Goal: Entertainment & Leisure: Browse casually

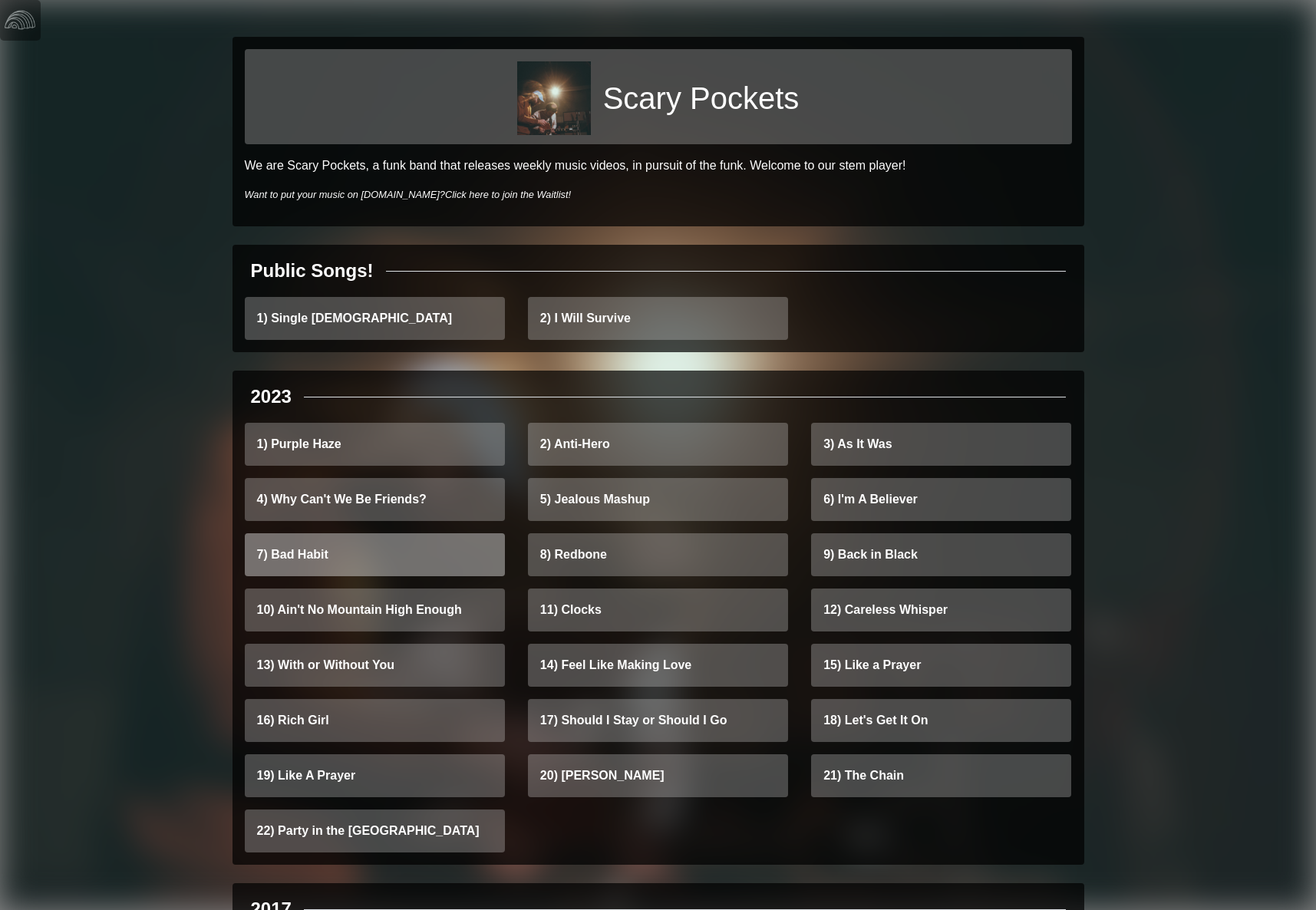
click at [285, 534] on link "7) Bad Habit" at bounding box center [375, 555] width 260 height 43
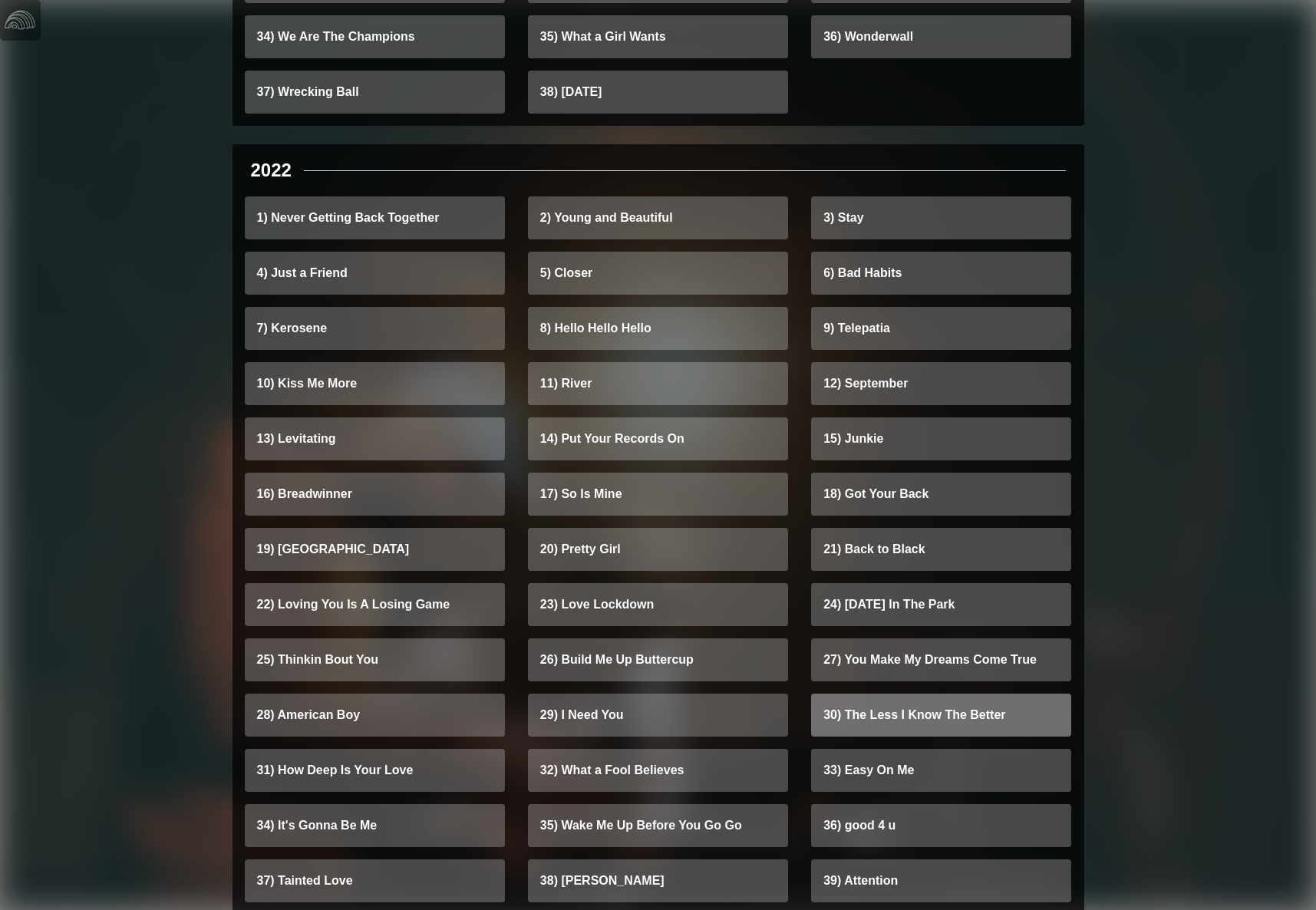
scroll to position [1522, 0]
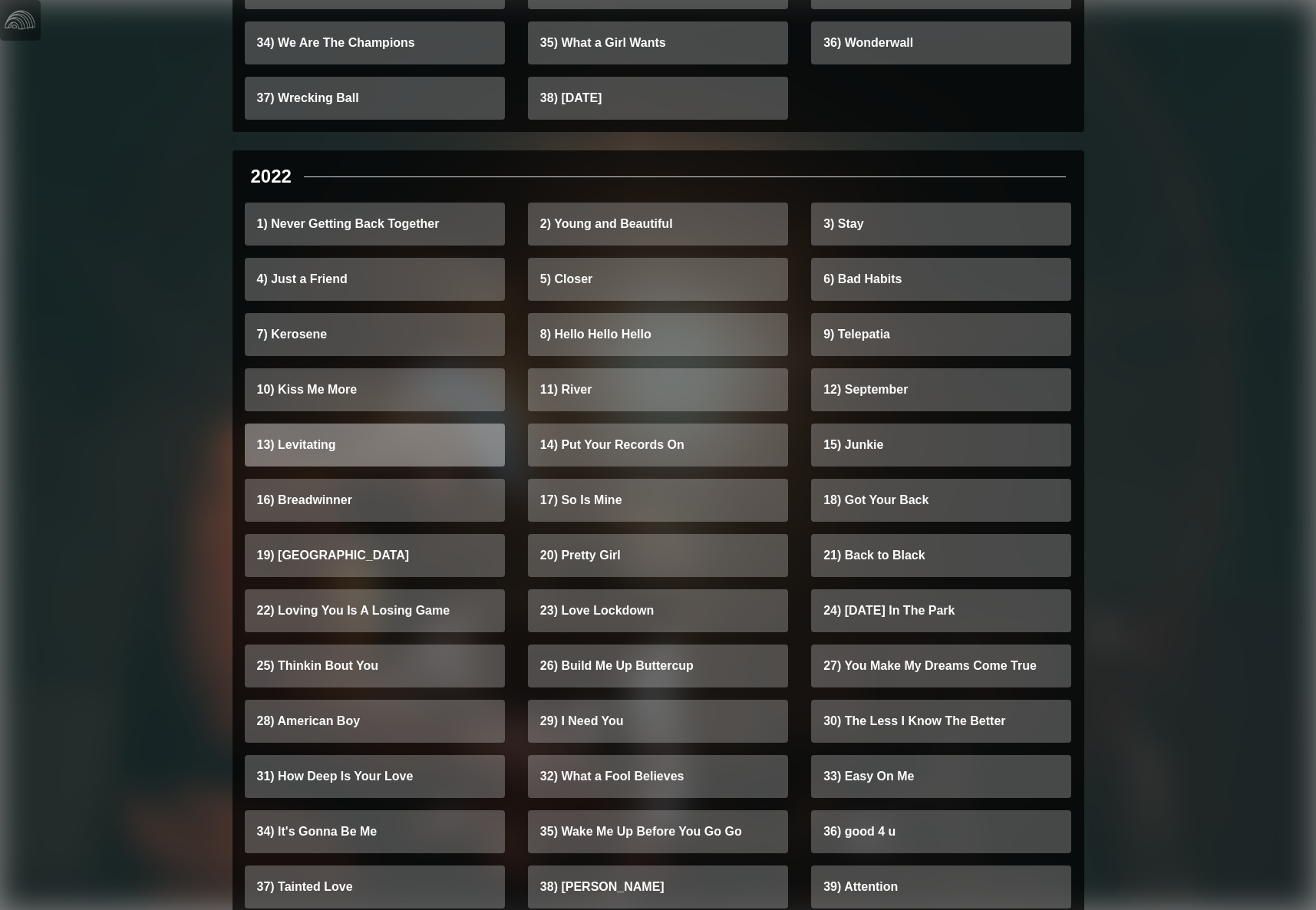
click at [300, 423] on link "13) Levitating" at bounding box center [375, 444] width 260 height 43
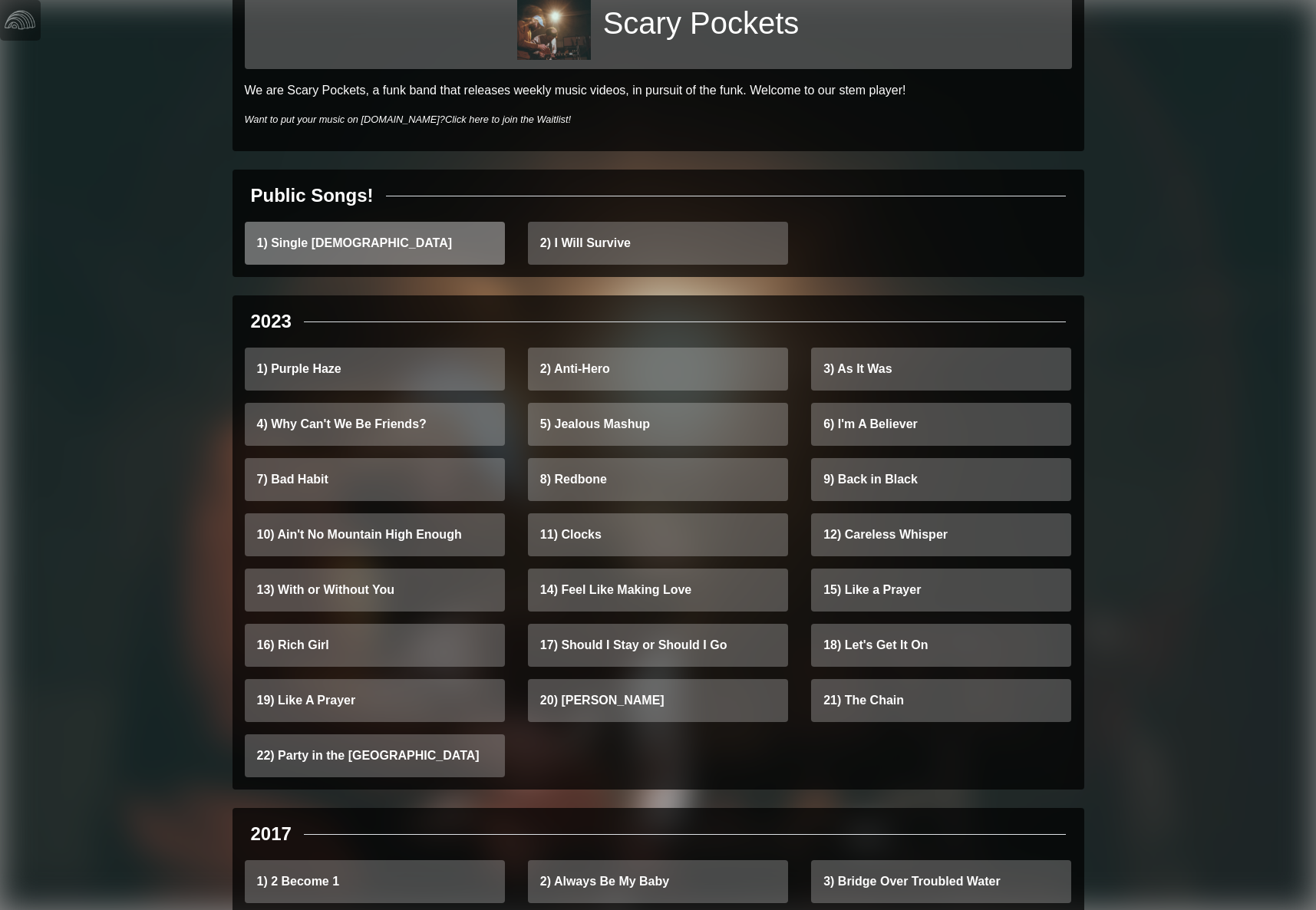
scroll to position [87, 0]
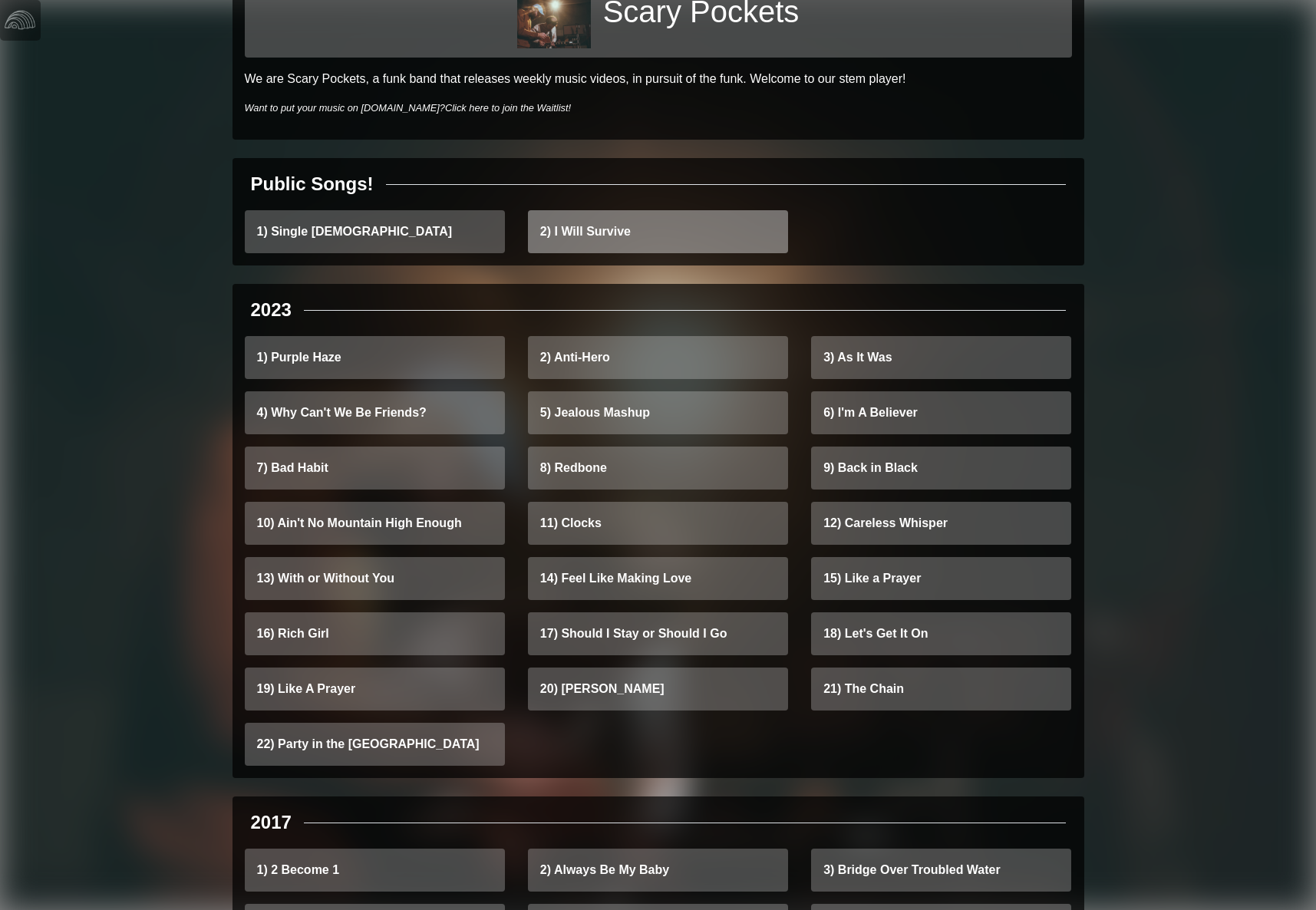
click at [589, 210] on link "2) I Will Survive" at bounding box center [658, 231] width 260 height 43
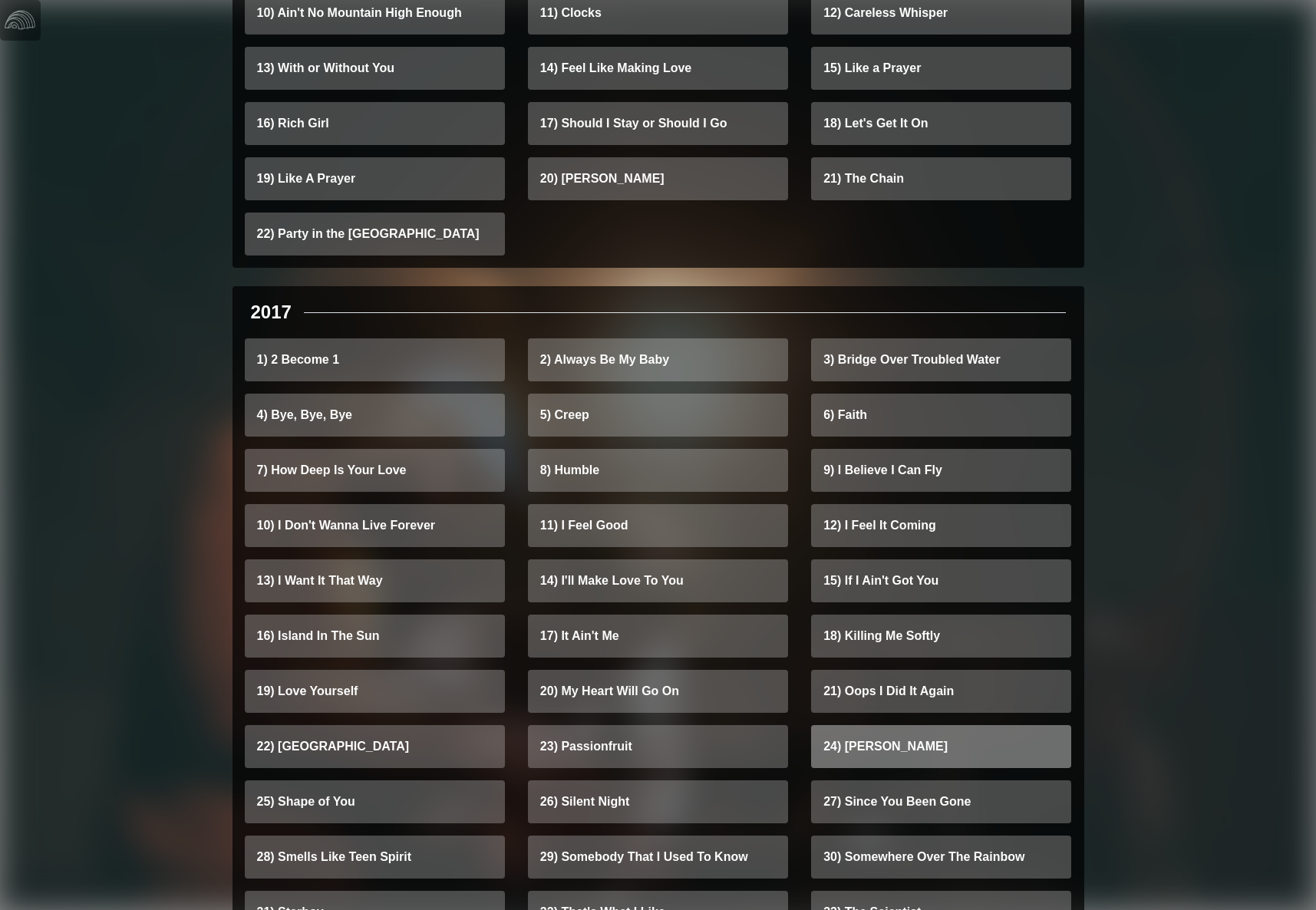
scroll to position [599, 0]
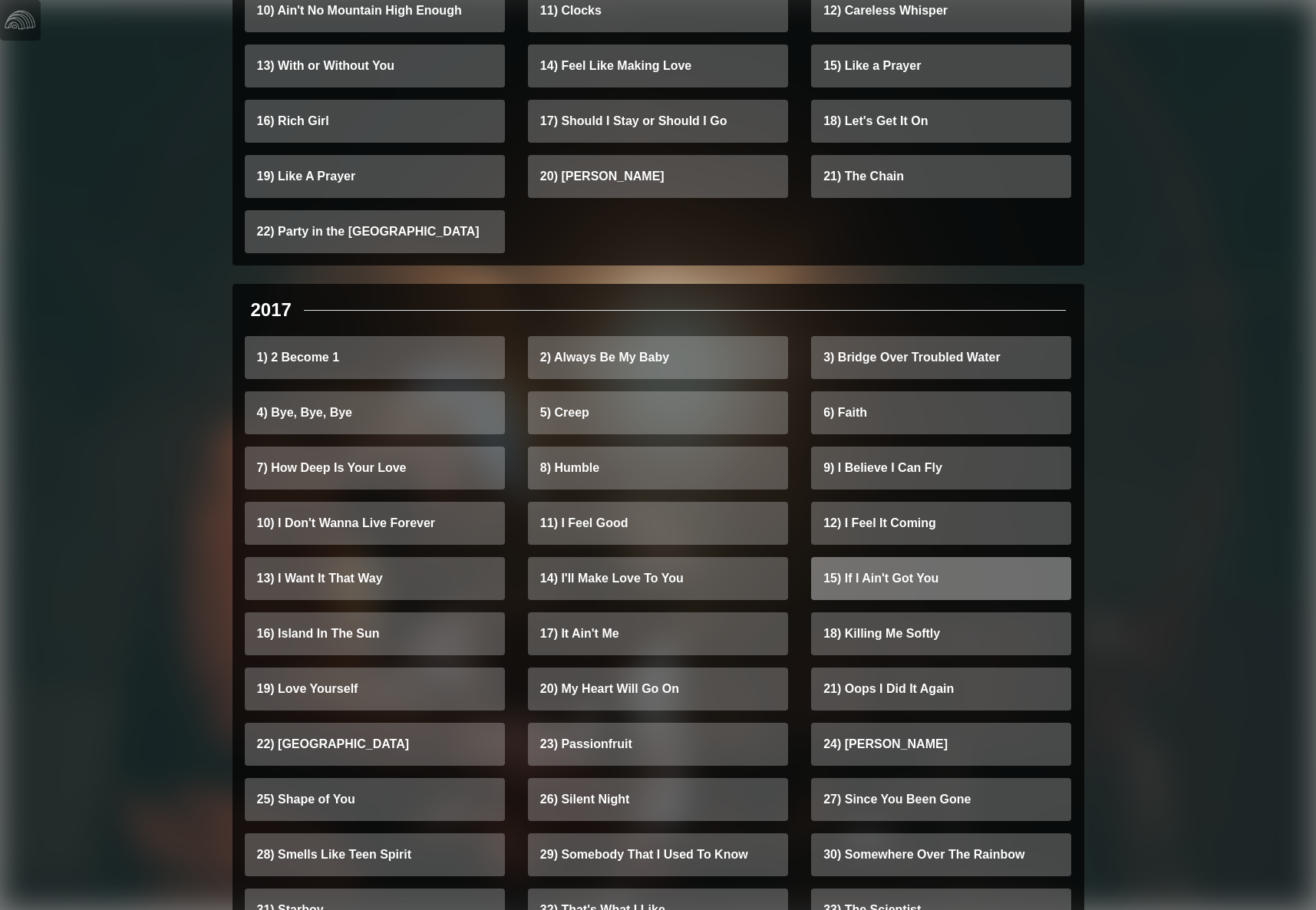
click at [872, 557] on link "15) If I Ain't Got You" at bounding box center [941, 578] width 260 height 43
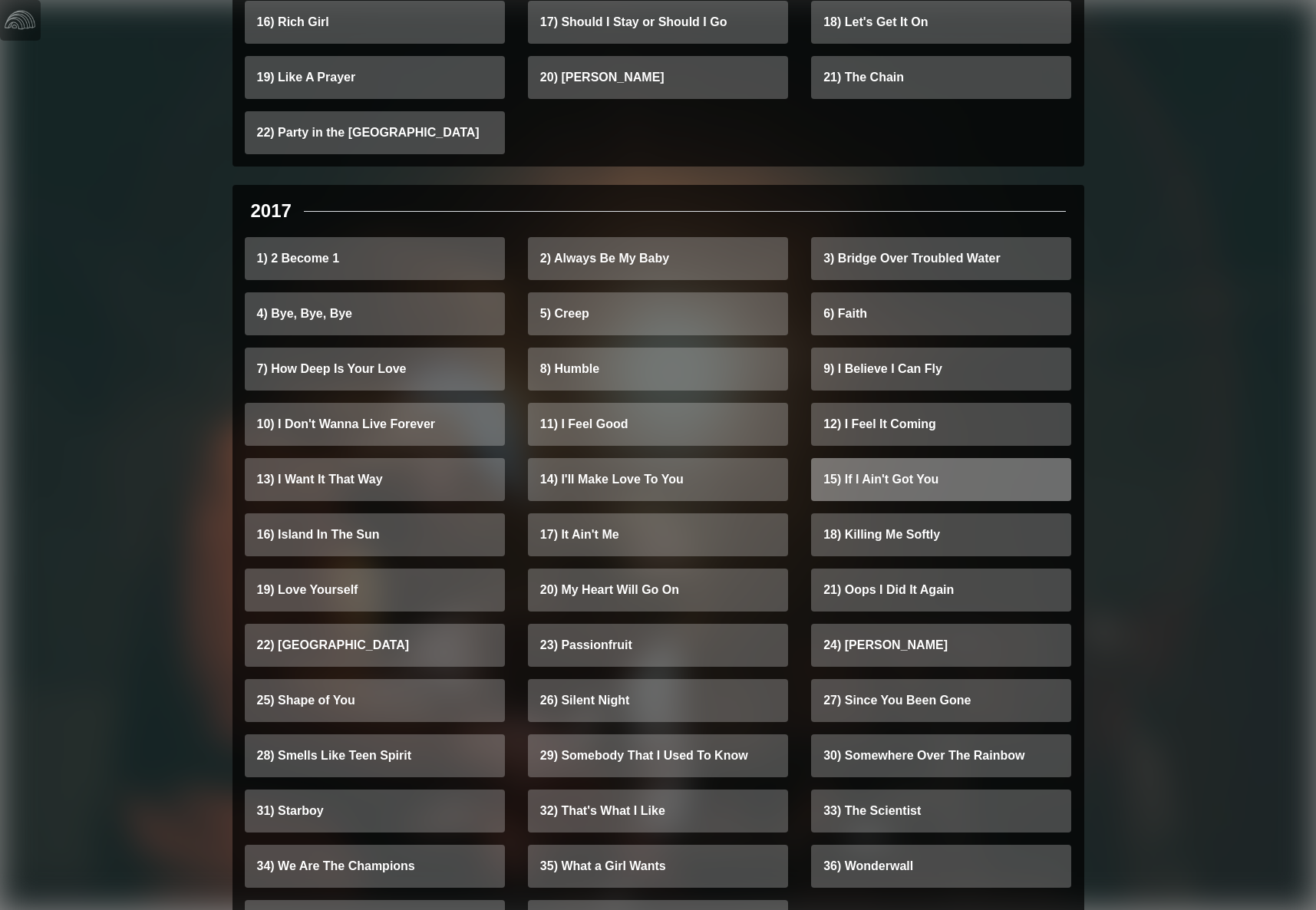
scroll to position [701, 0]
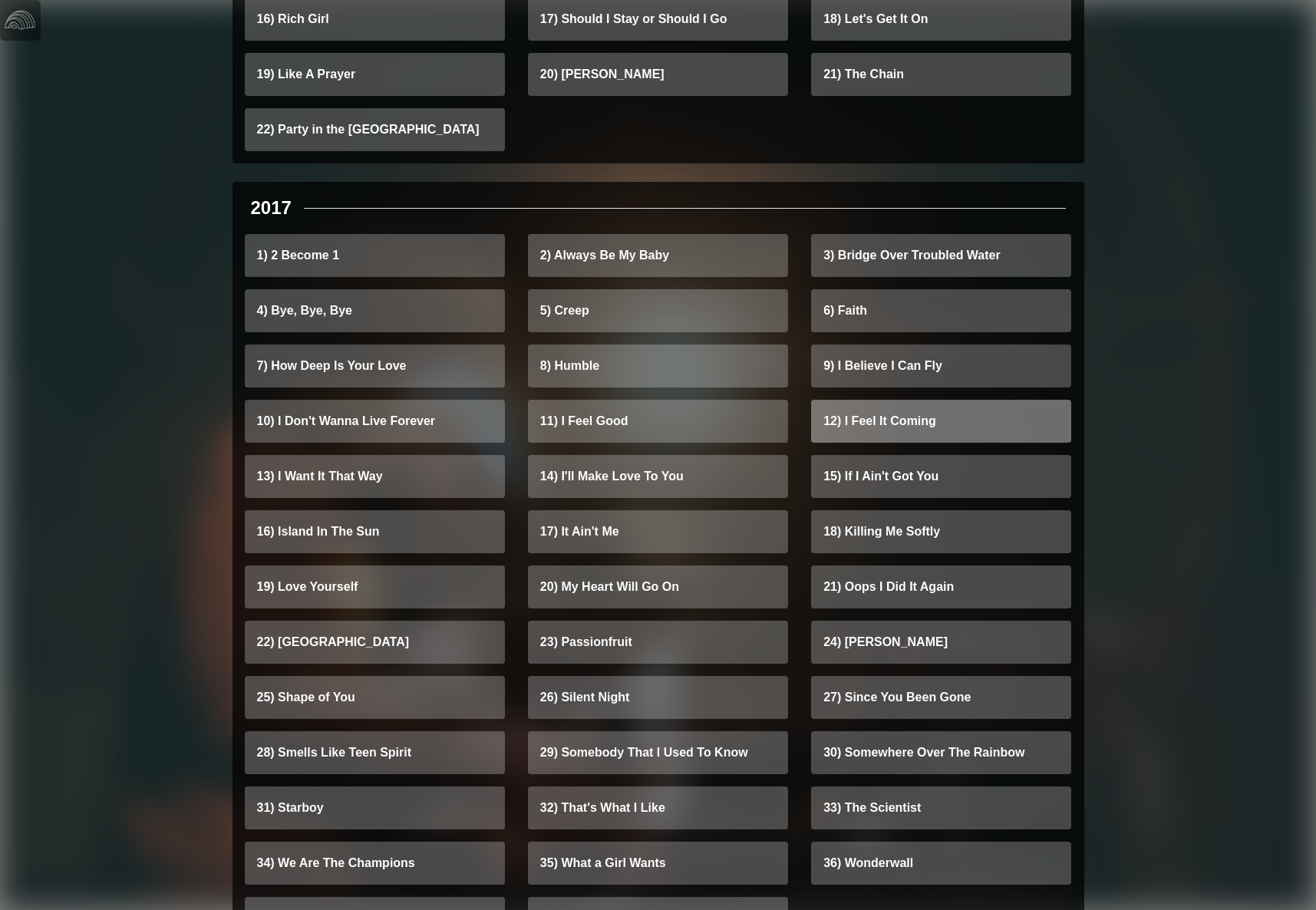
click at [872, 400] on link "12) I Feel It Coming" at bounding box center [941, 421] width 260 height 43
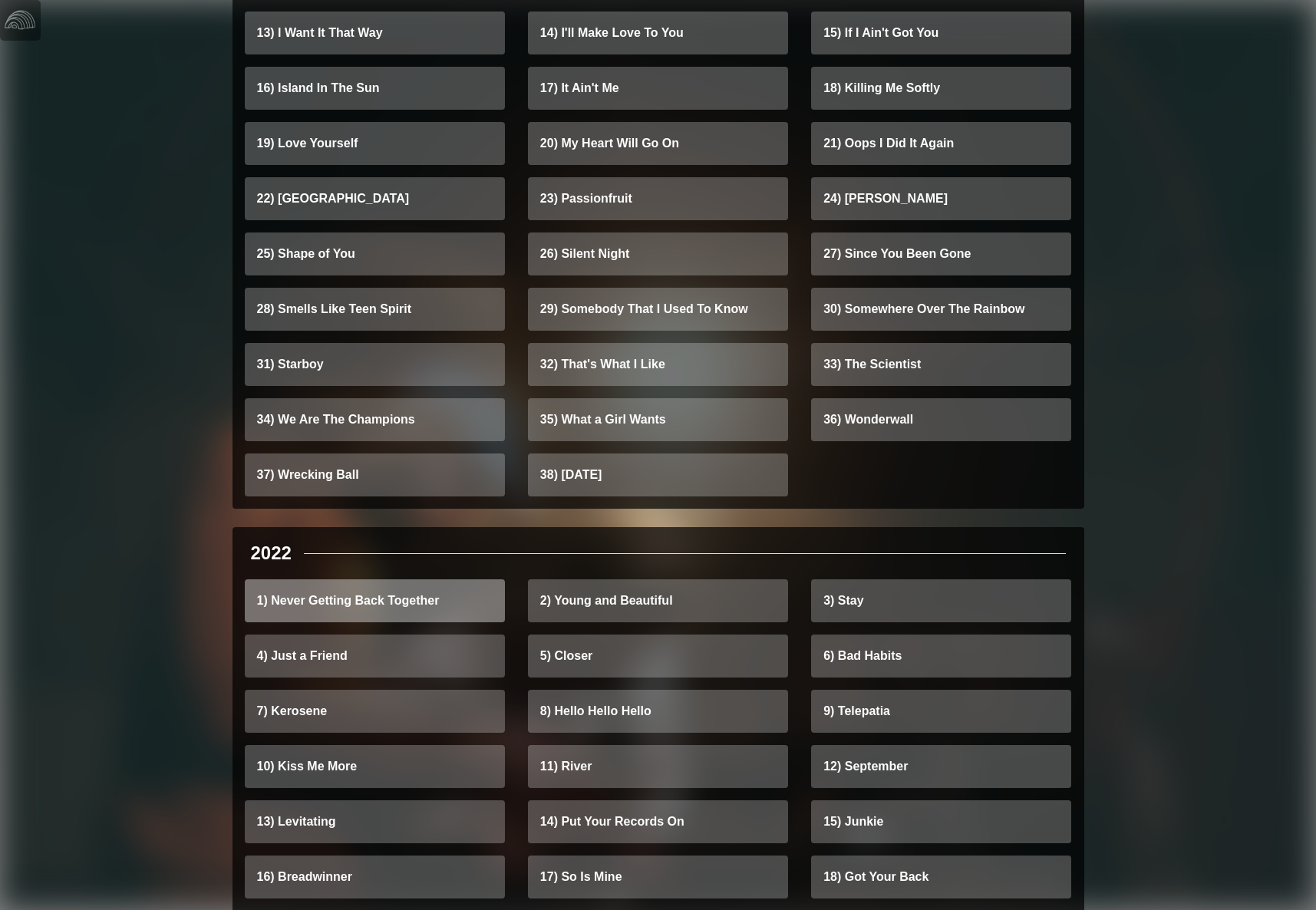
scroll to position [1144, 0]
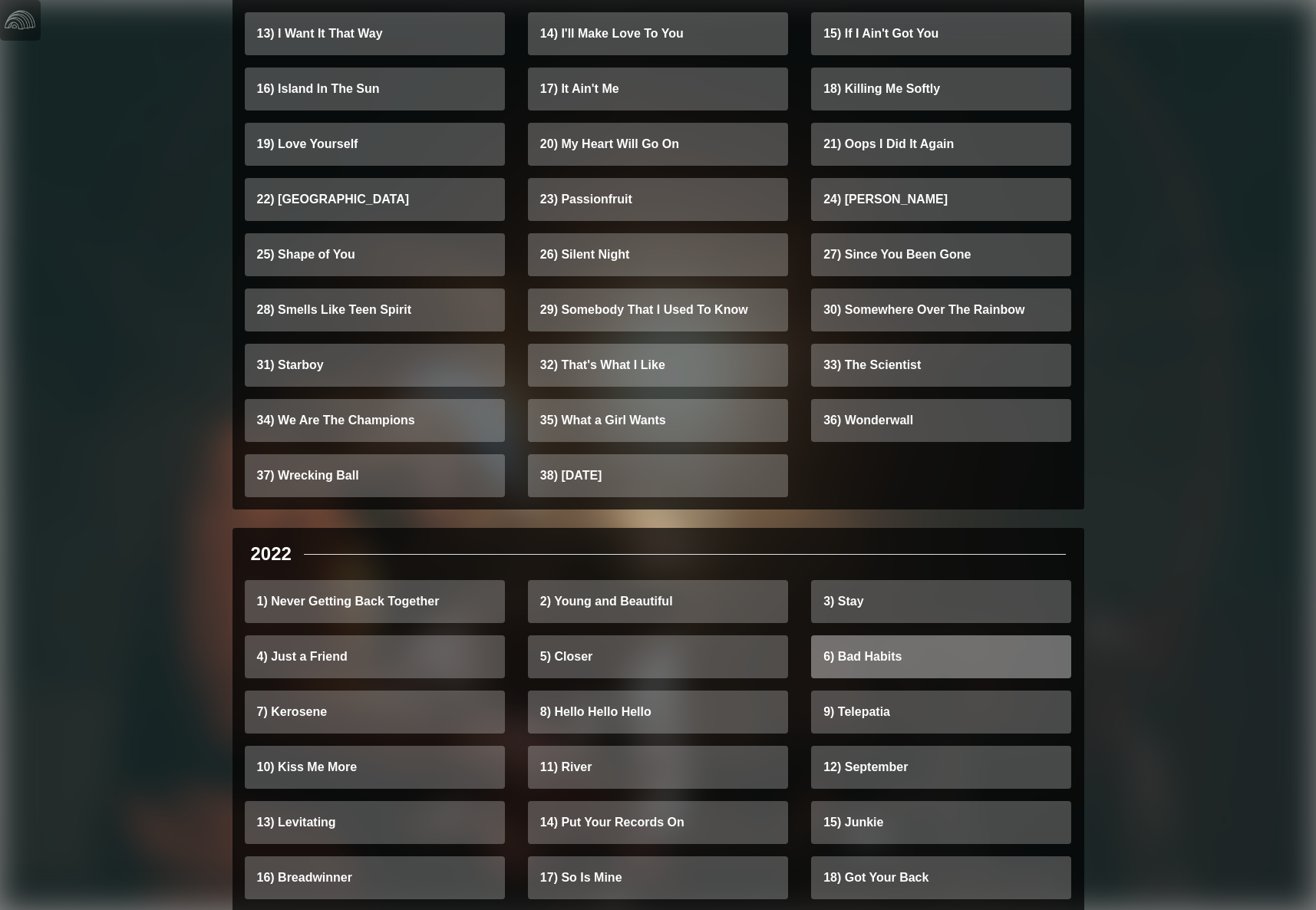
click at [870, 636] on link "6) Bad Habits" at bounding box center [941, 657] width 260 height 43
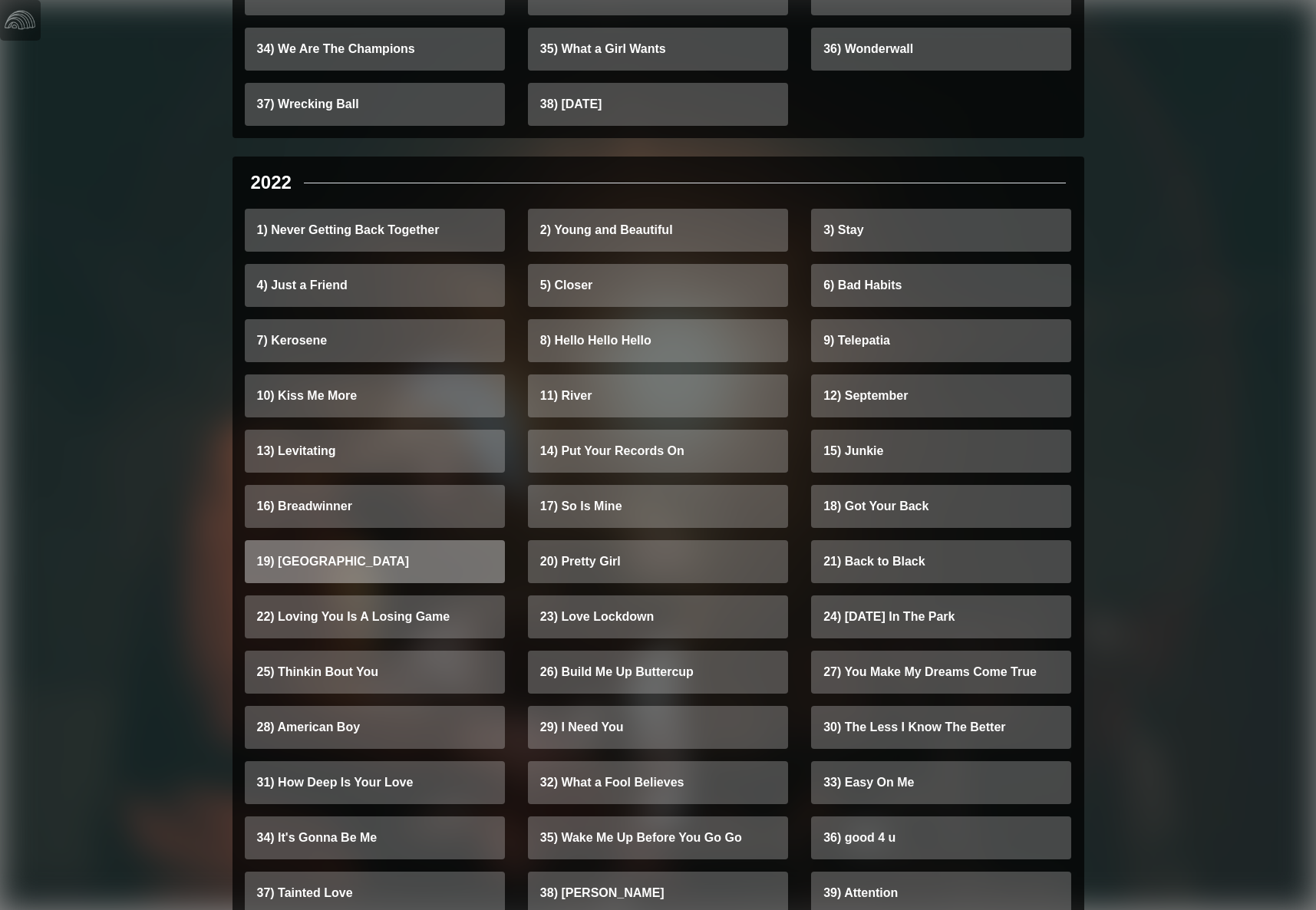
scroll to position [1516, 0]
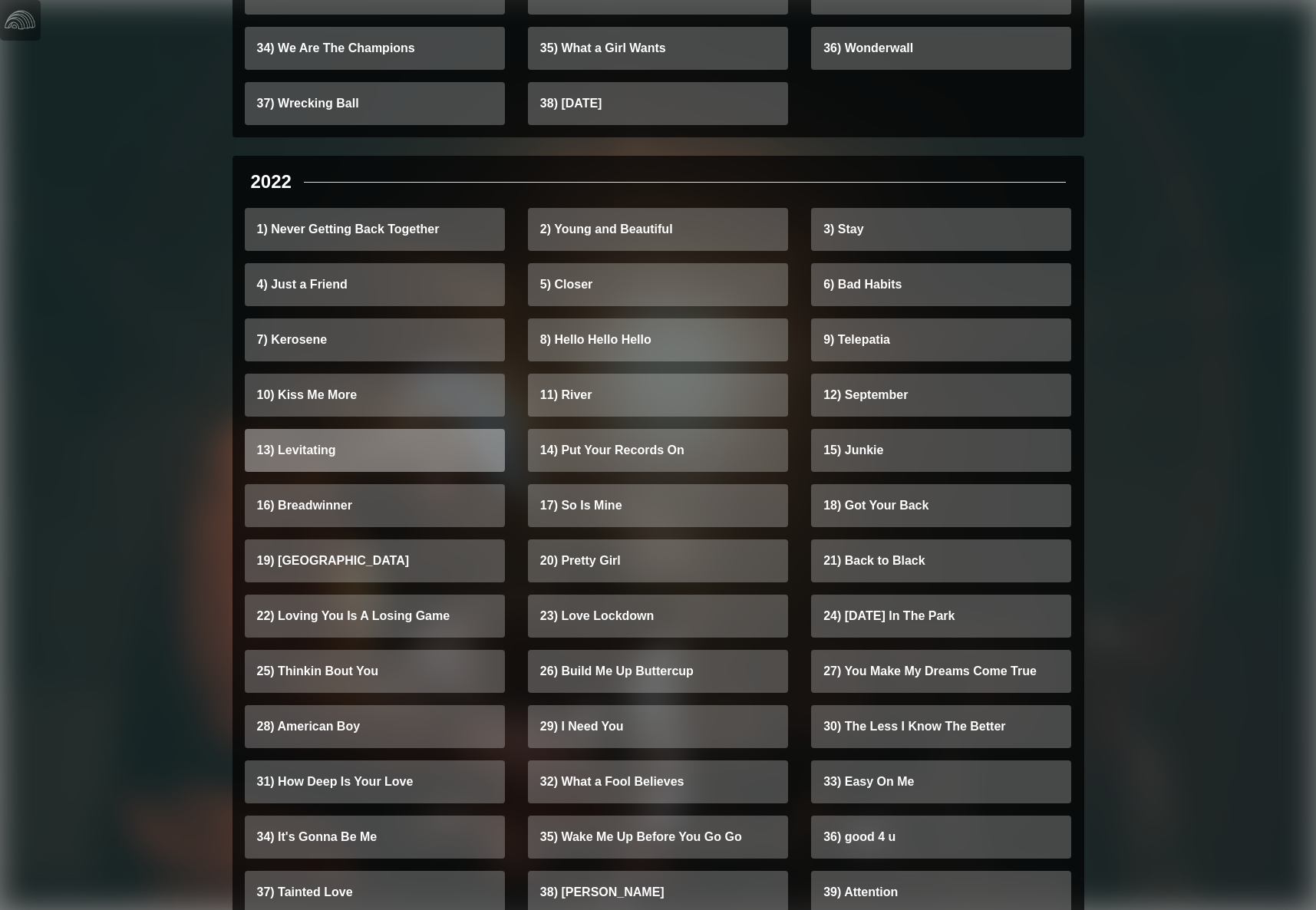
click at [301, 429] on link "13) Levitating" at bounding box center [375, 450] width 260 height 43
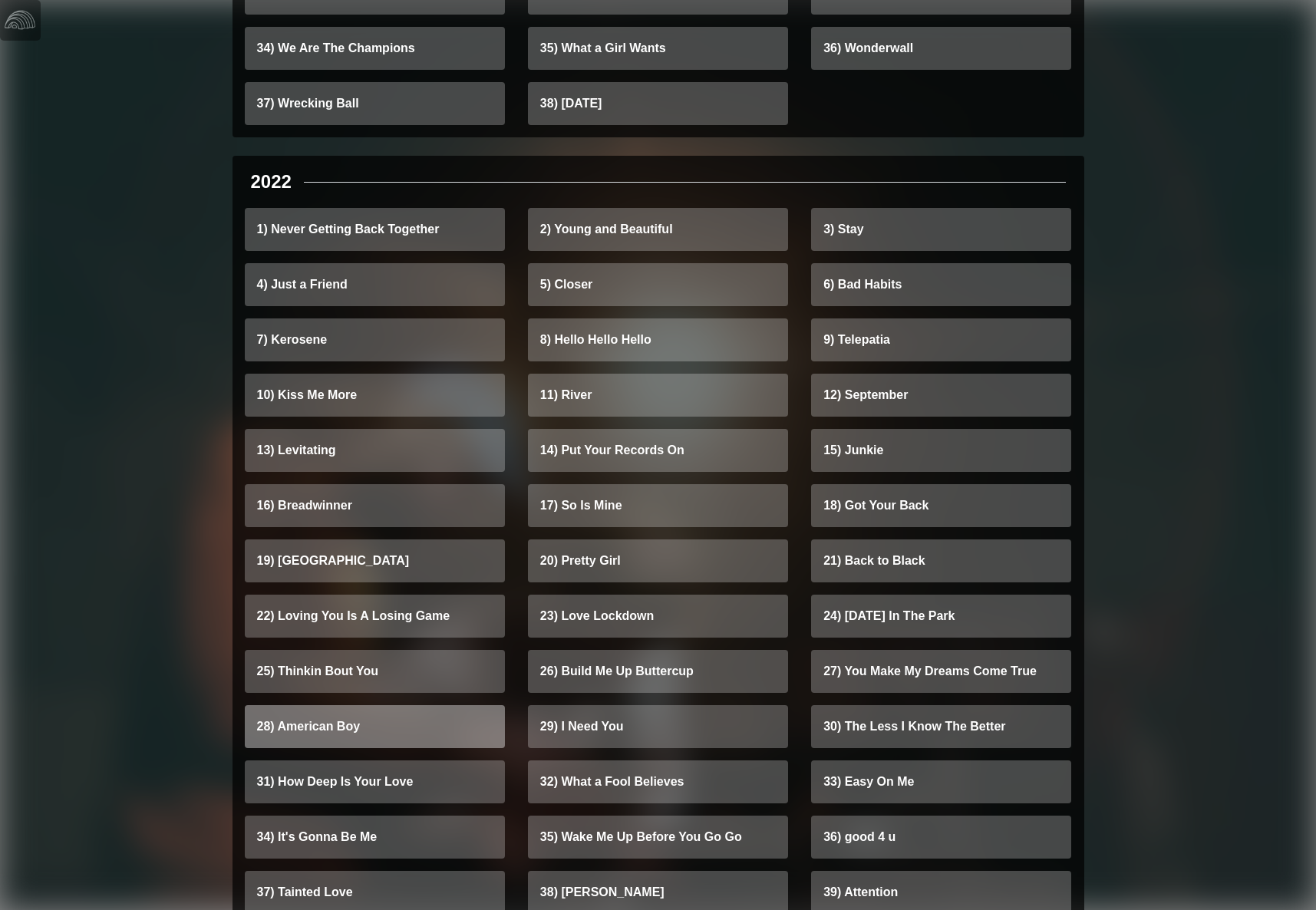
click at [308, 705] on link "28) American Boy" at bounding box center [375, 726] width 260 height 43
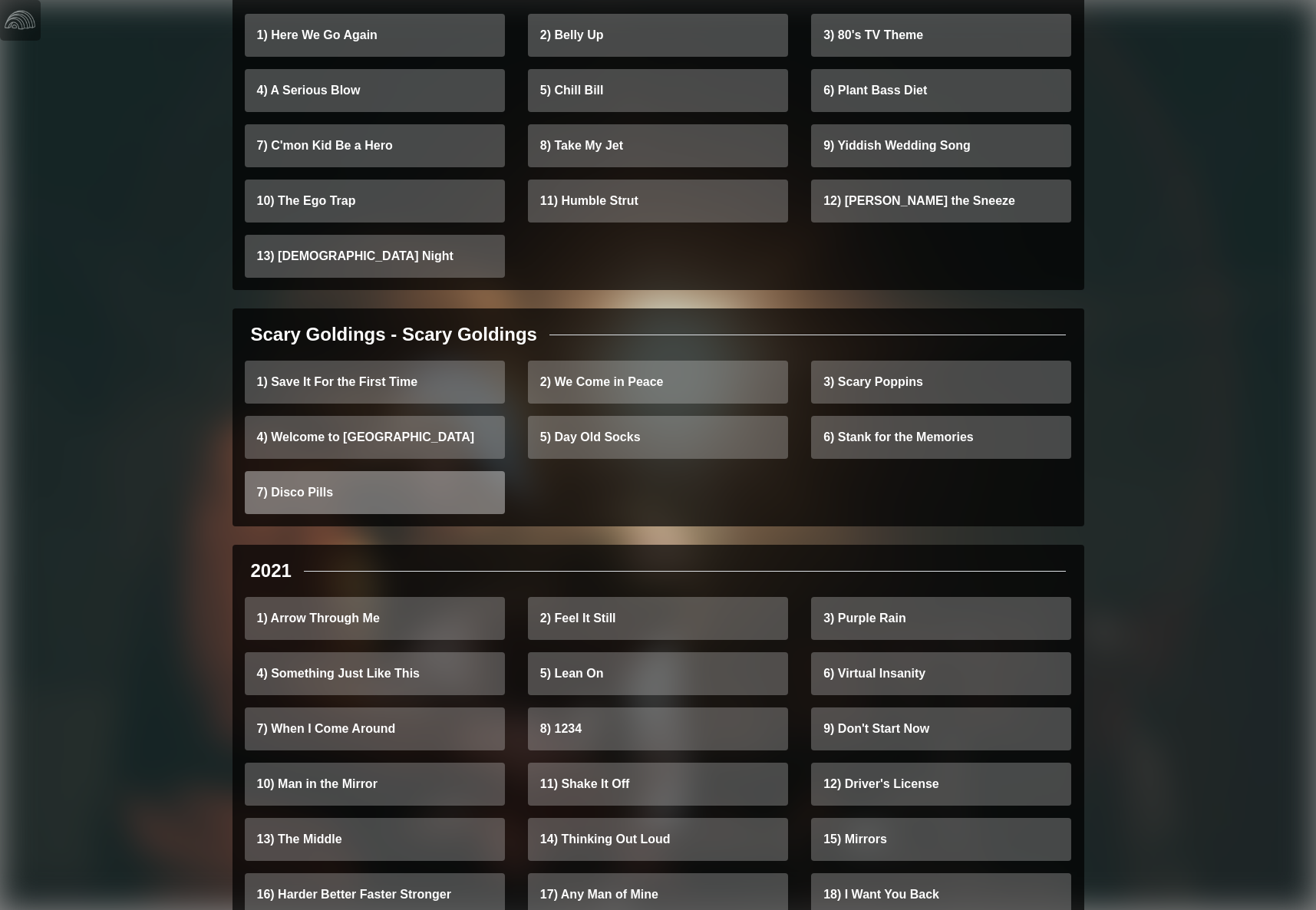
scroll to position [2742, 0]
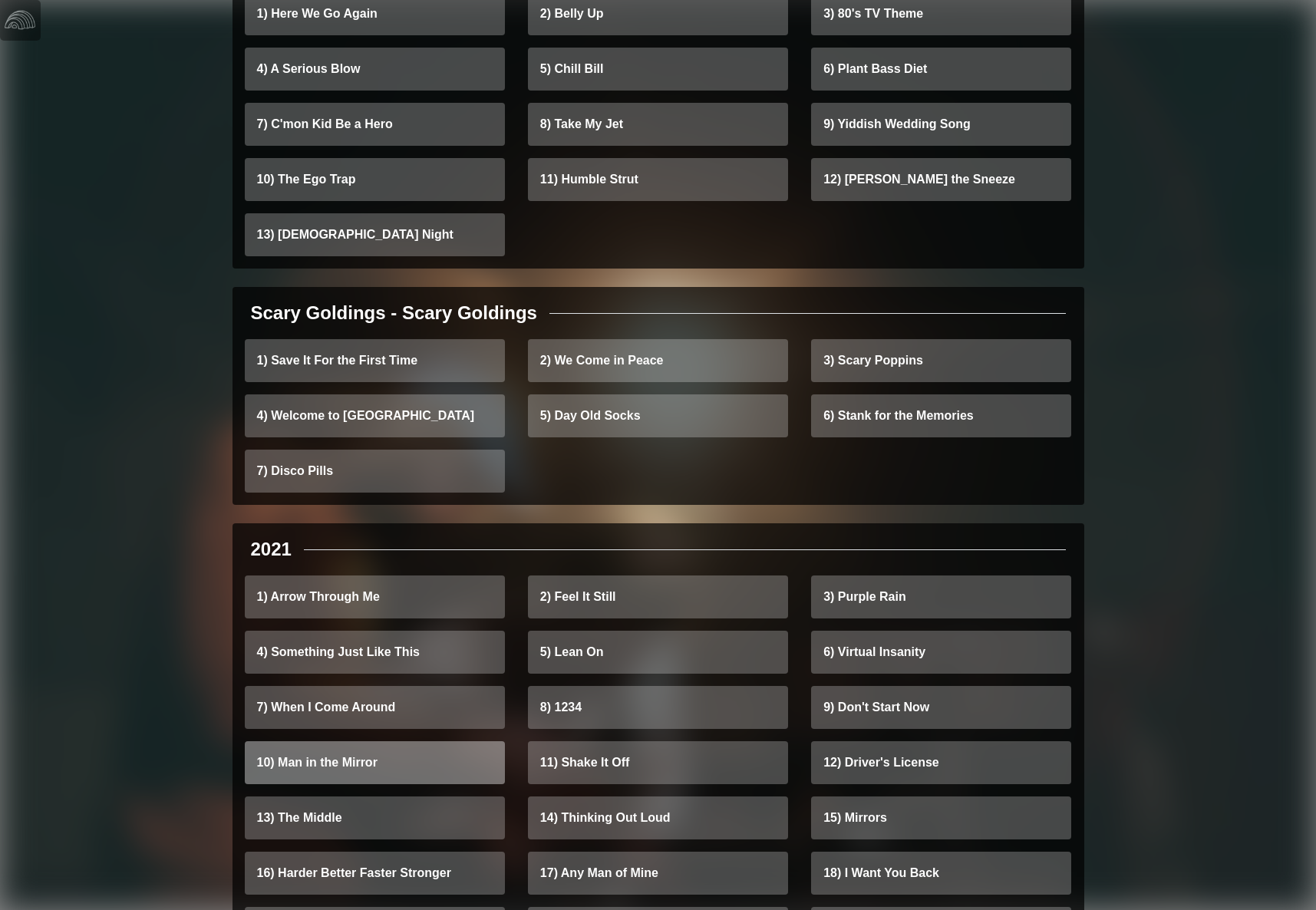
click at [326, 742] on link "10) Man in the Mirror" at bounding box center [375, 763] width 260 height 43
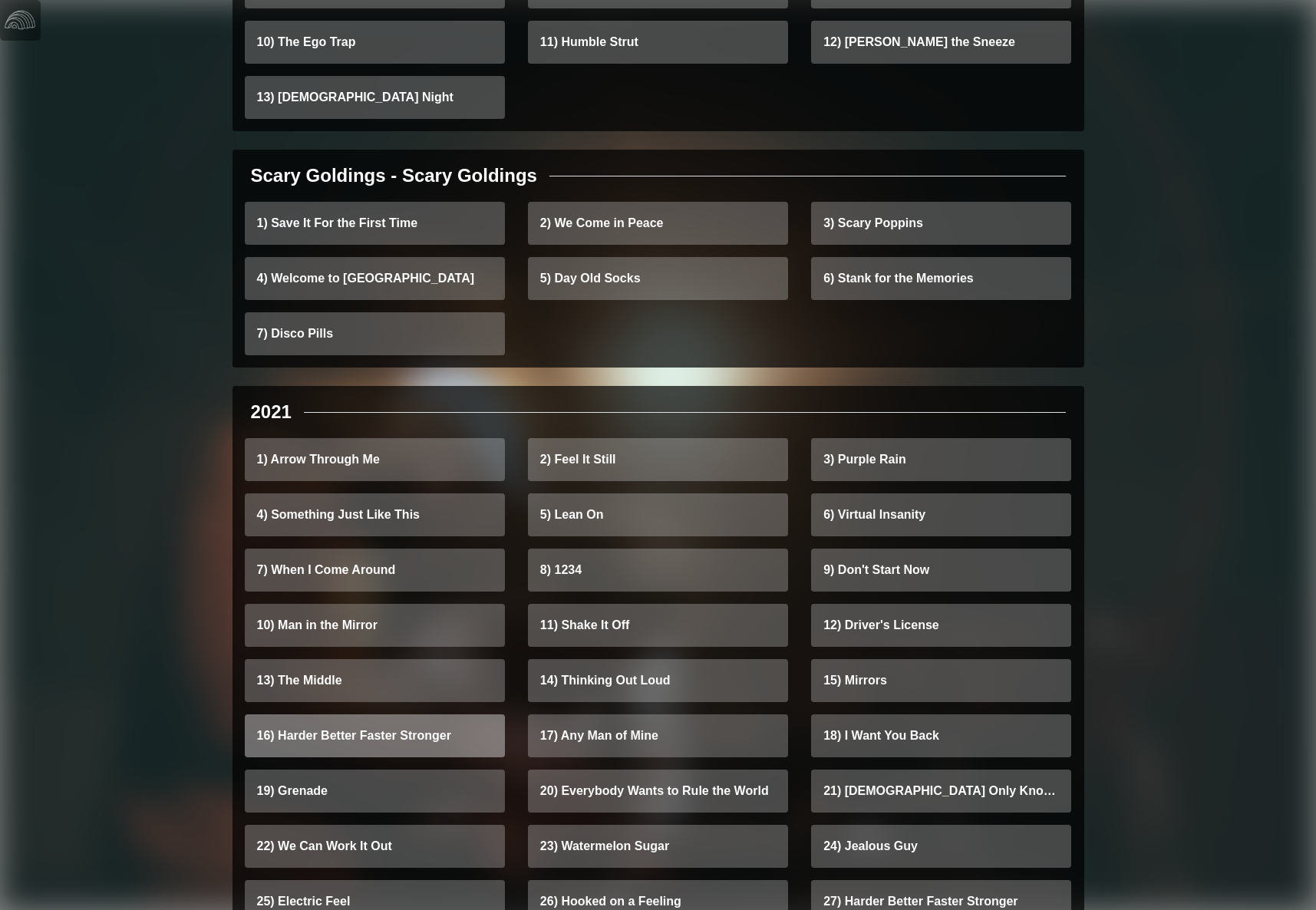
scroll to position [2882, 0]
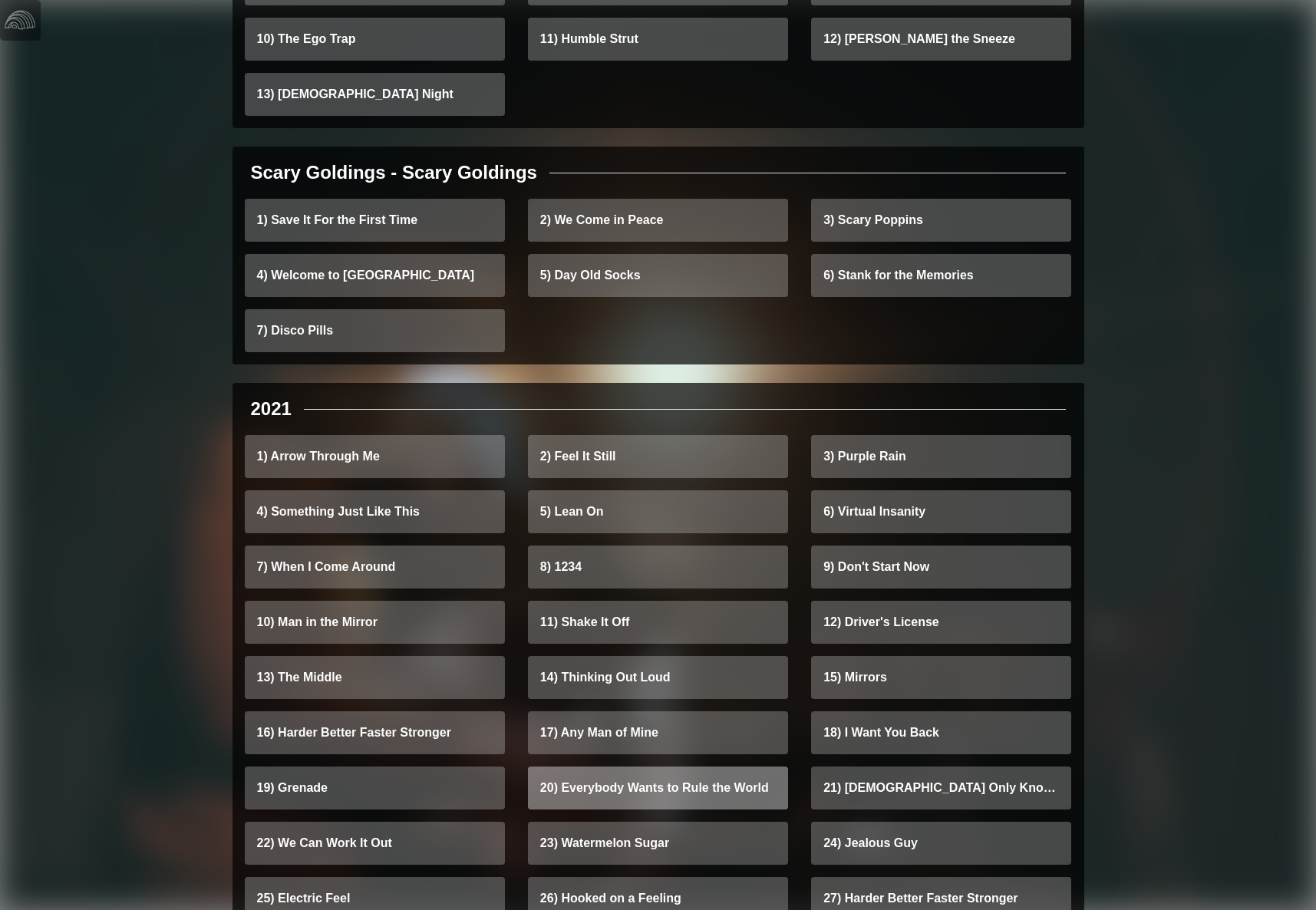
click at [616, 767] on link "20) Everybody Wants to Rule the World" at bounding box center [658, 788] width 260 height 43
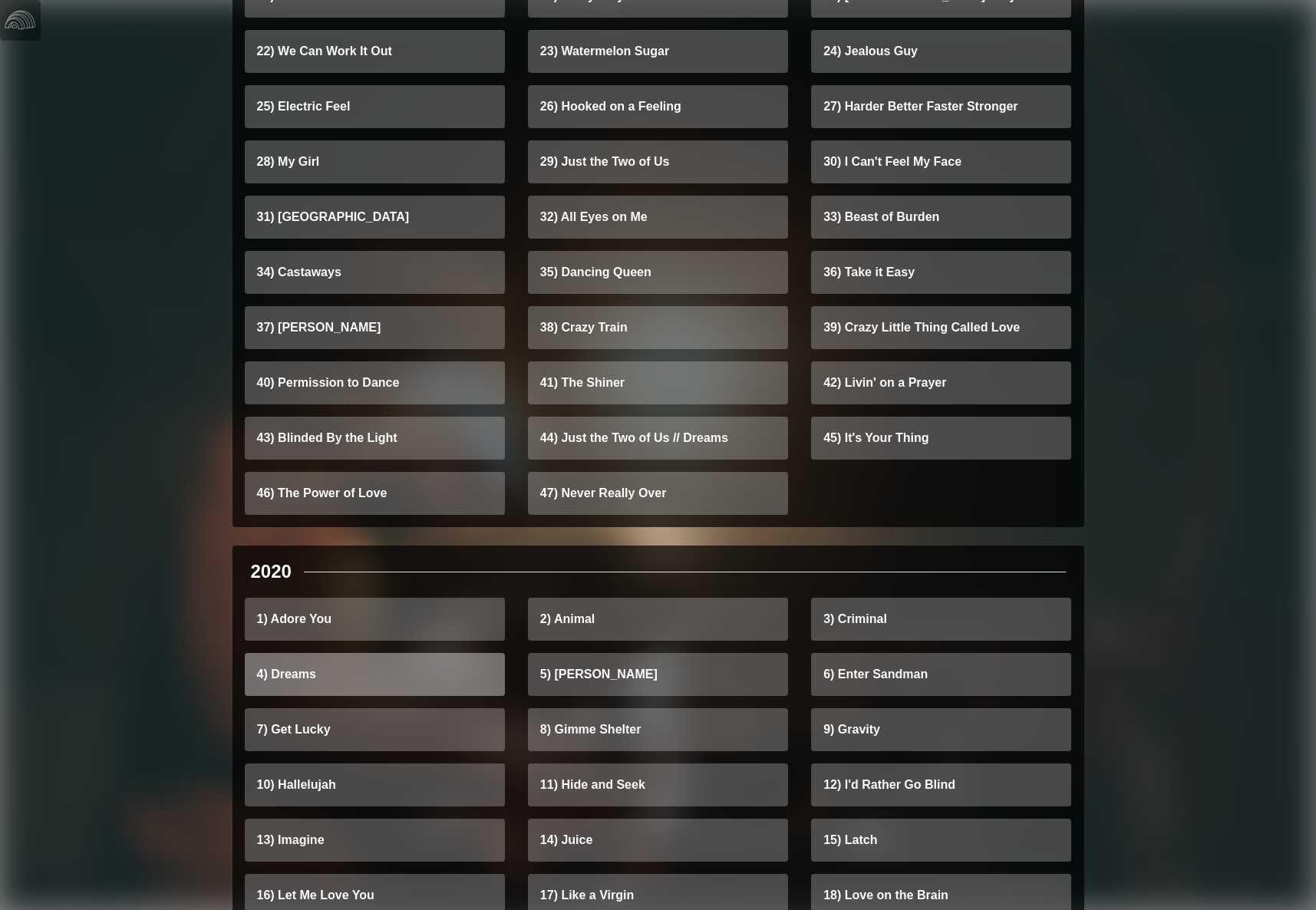
scroll to position [3675, 0]
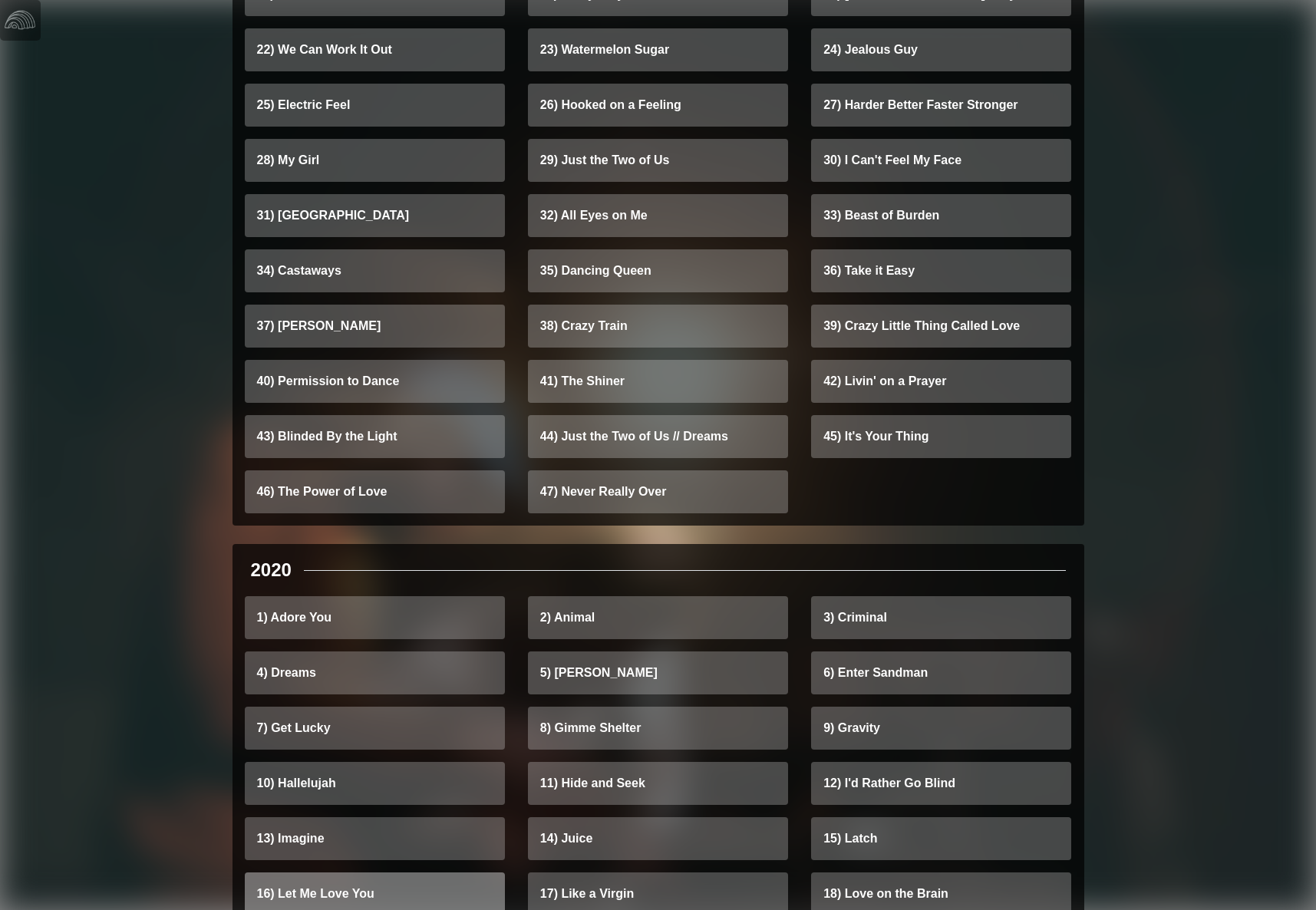
click at [300, 872] on link "16) Let Me Love You" at bounding box center [375, 893] width 260 height 43
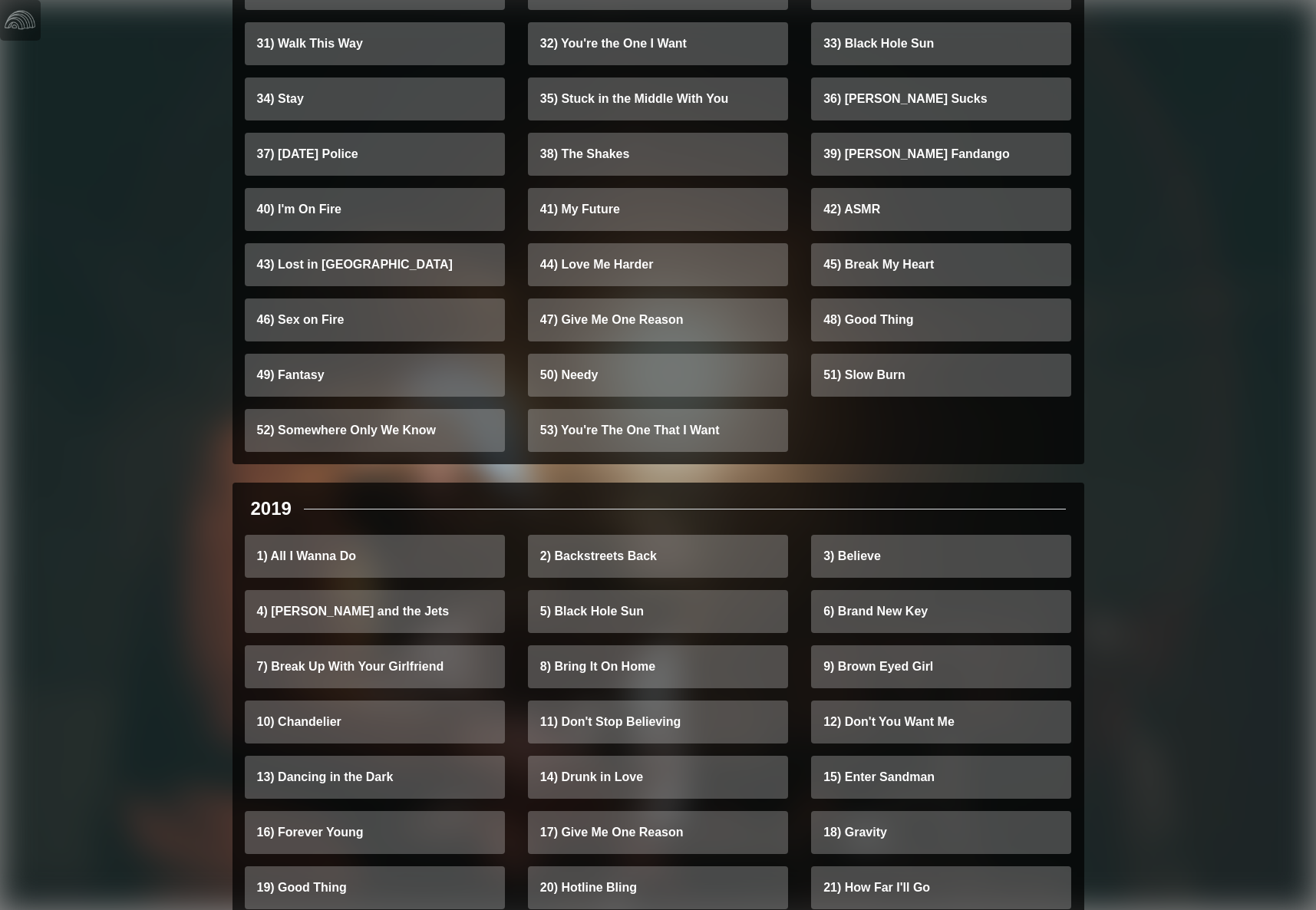
scroll to position [4805, 0]
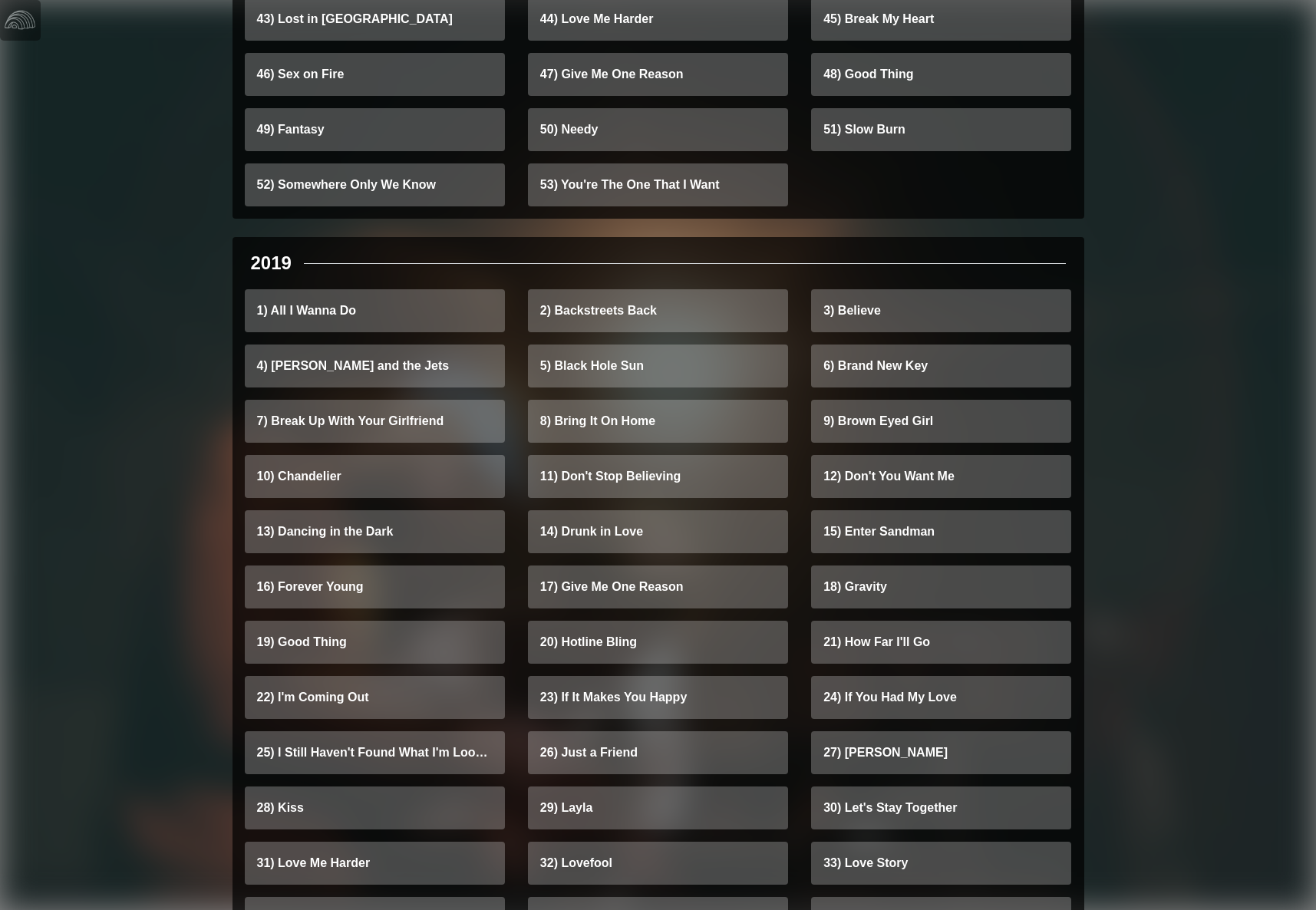
scroll to position [5050, 0]
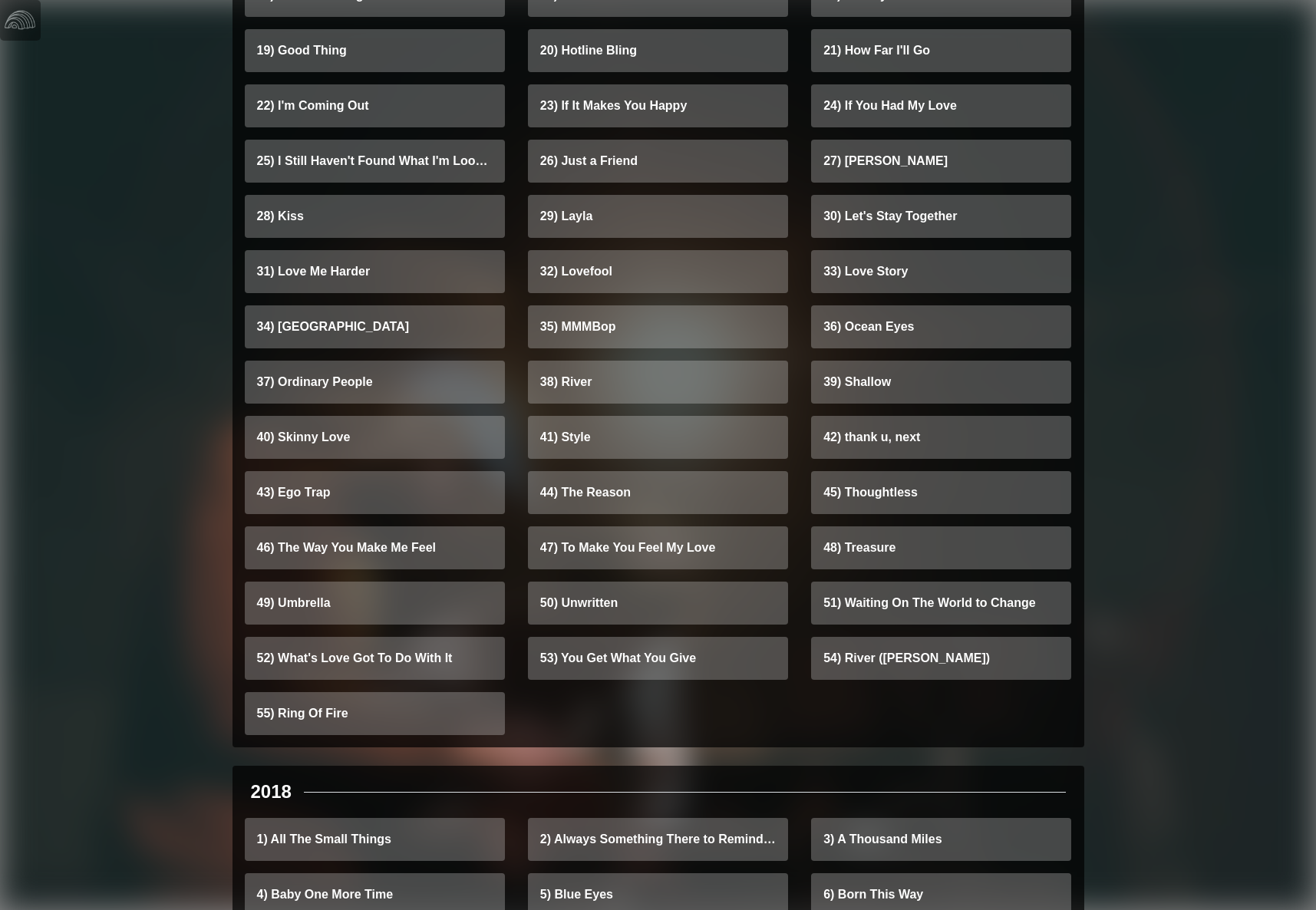
scroll to position [5663, 0]
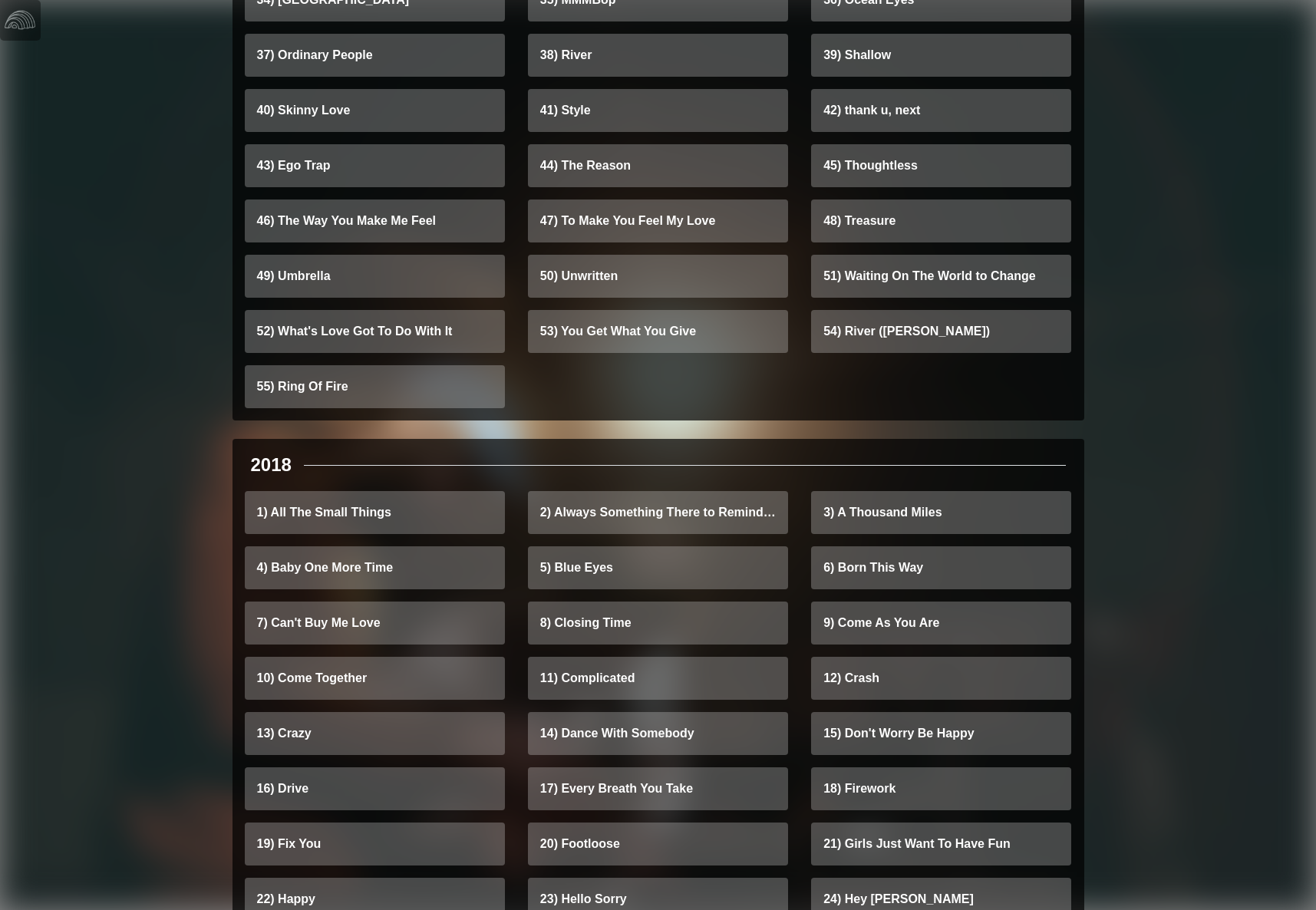
scroll to position [5989, 0]
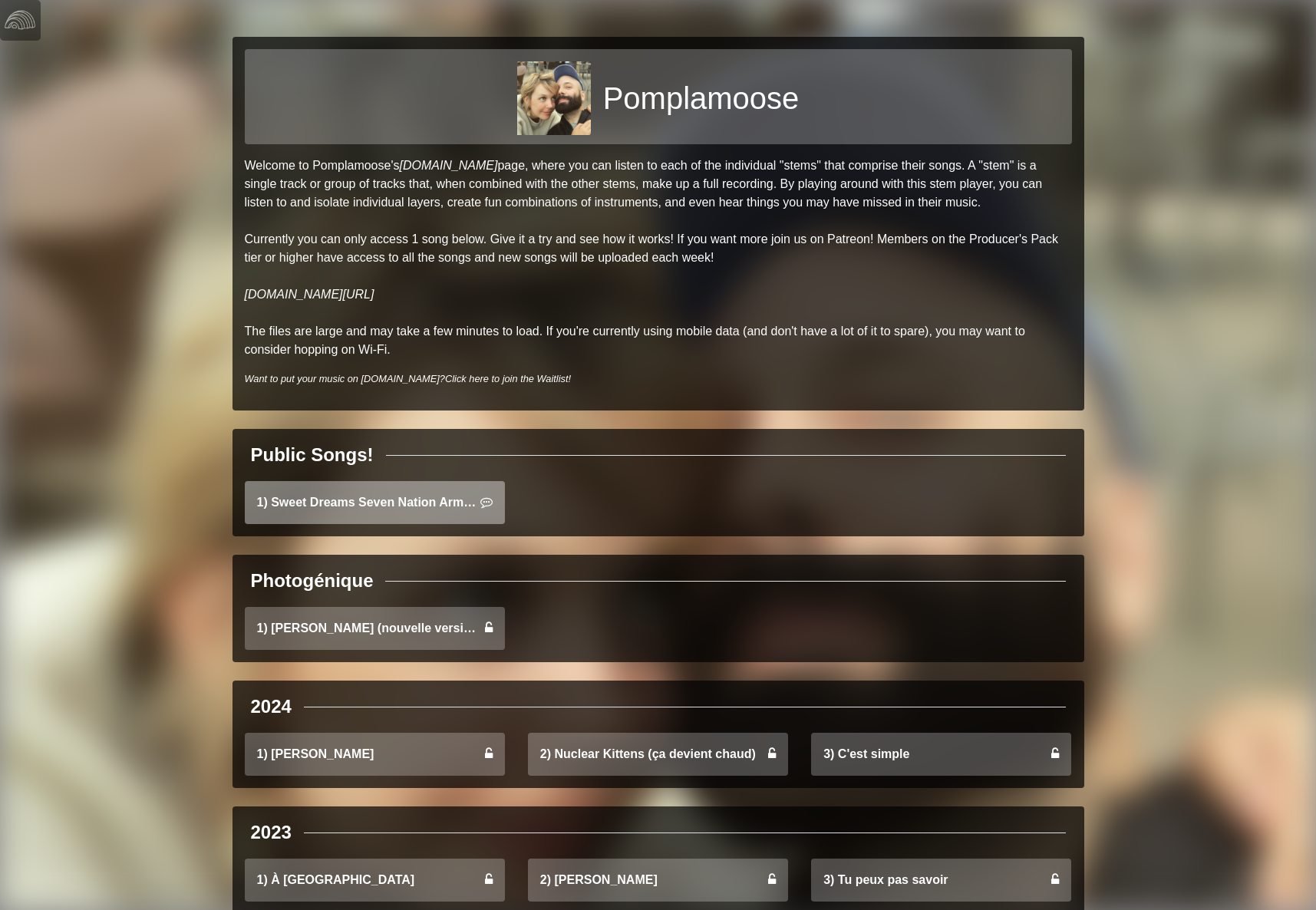
click at [401, 482] on link "1) Sweet Dreams Seven Nation Army Mashup" at bounding box center [375, 503] width 260 height 43
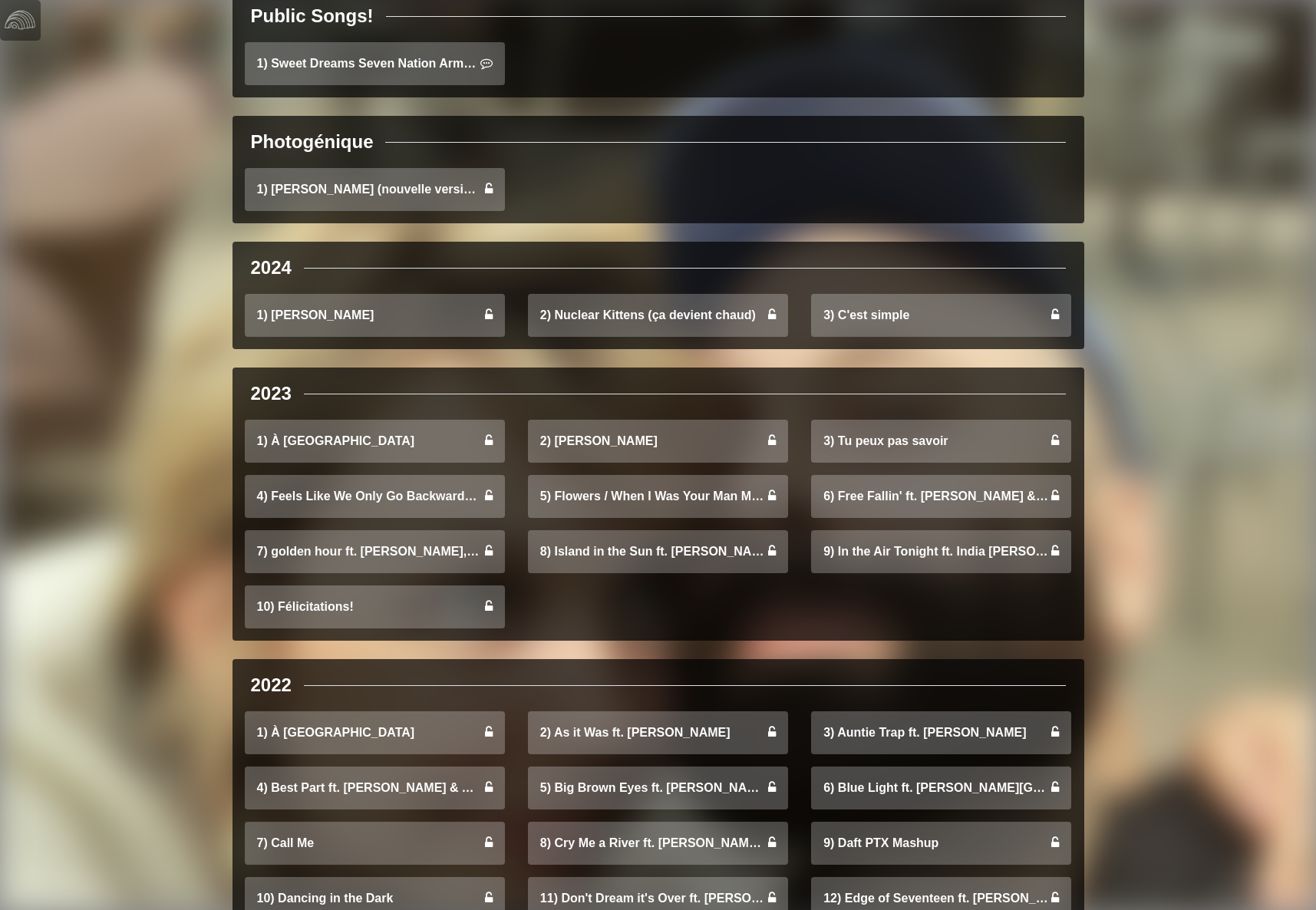
scroll to position [439, 0]
click at [649, 474] on link "5) Flowers / When I Was Your Man Mashup ft. Sara Niemietz & Moira Mack" at bounding box center [658, 495] width 260 height 43
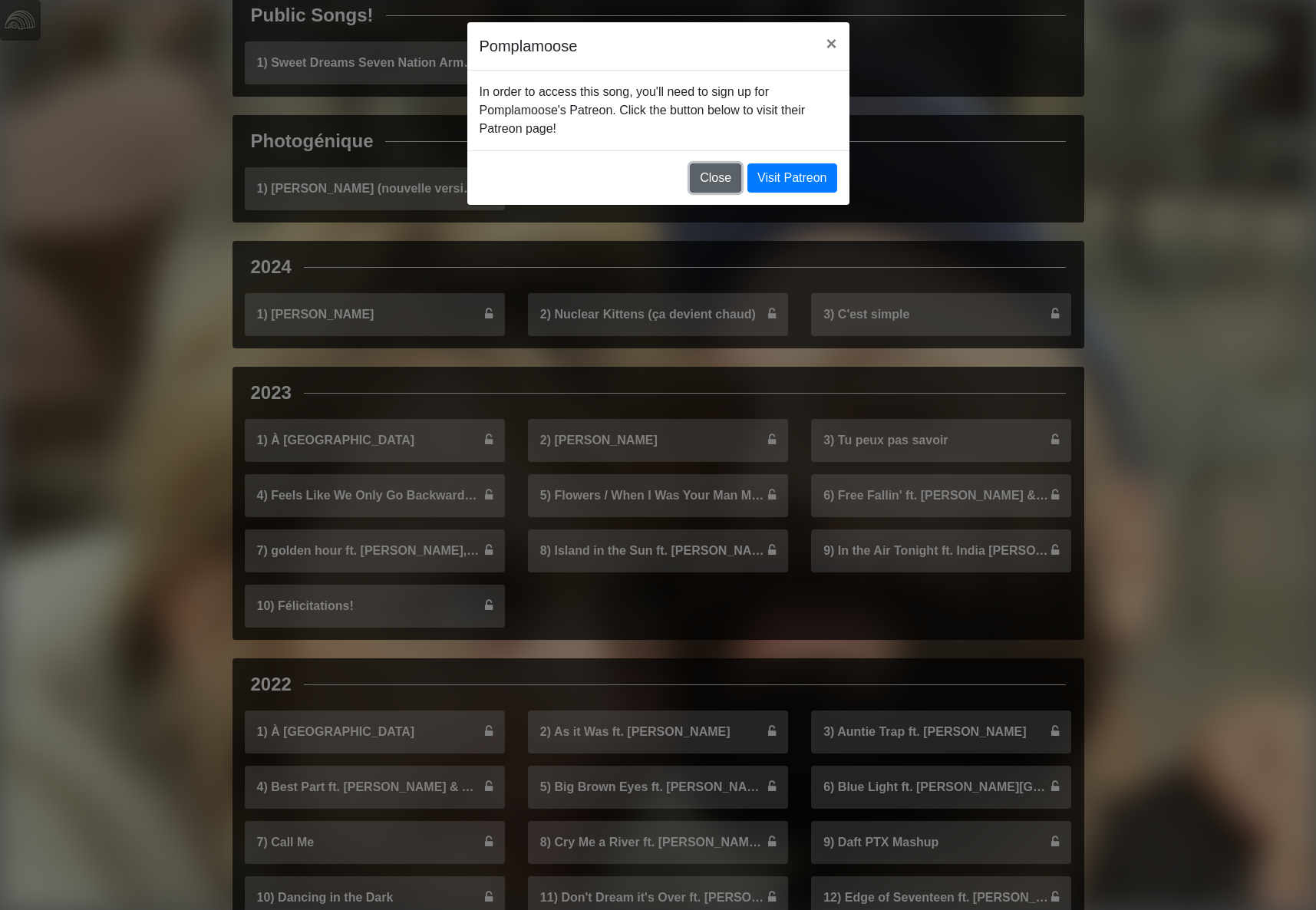
click at [730, 163] on button "Close" at bounding box center [716, 178] width 51 height 29
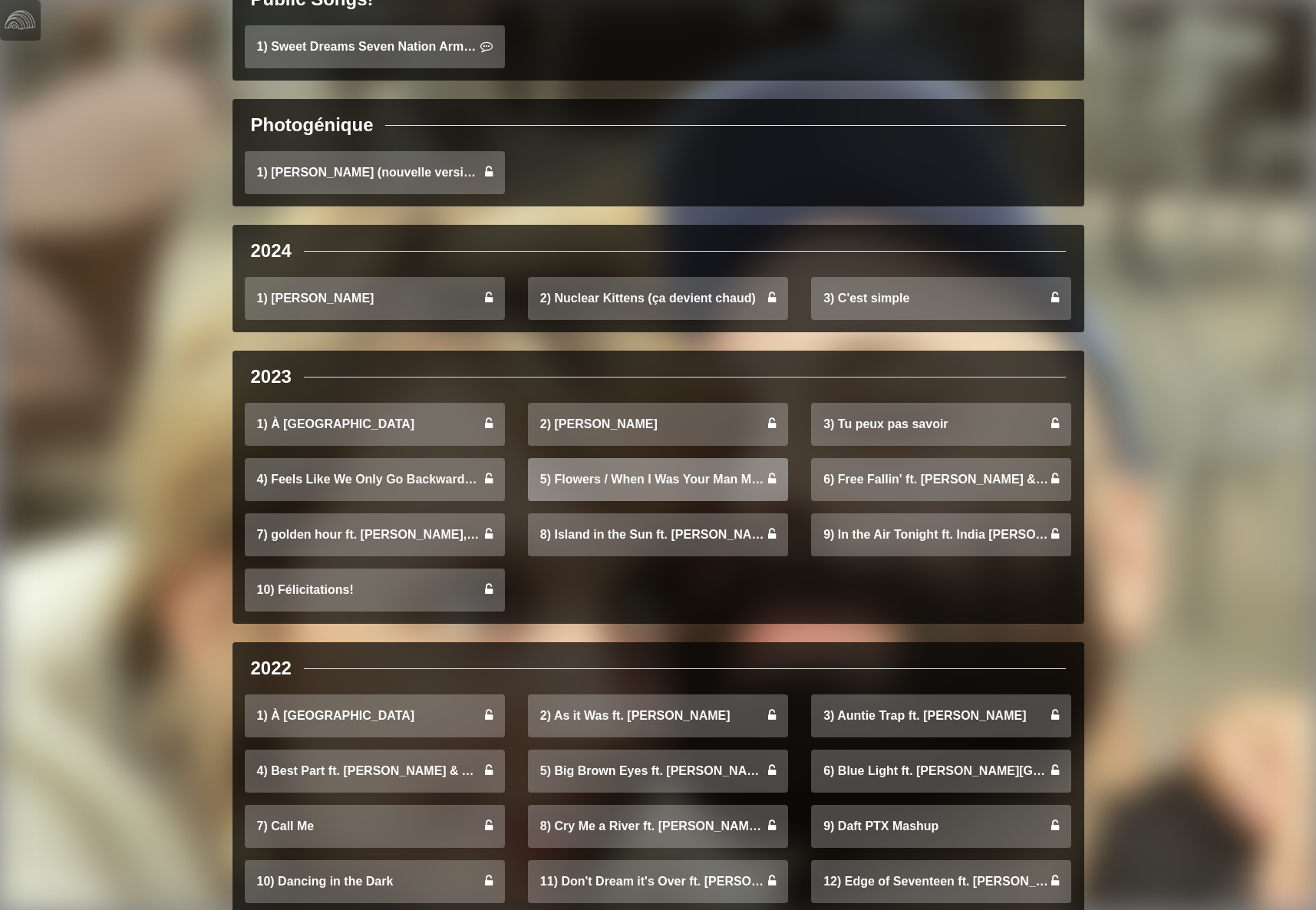
scroll to position [456, 0]
click at [620, 457] on link "5) Flowers / When I Was Your Man Mashup ft. [PERSON_NAME] & [PERSON_NAME]" at bounding box center [658, 478] width 260 height 43
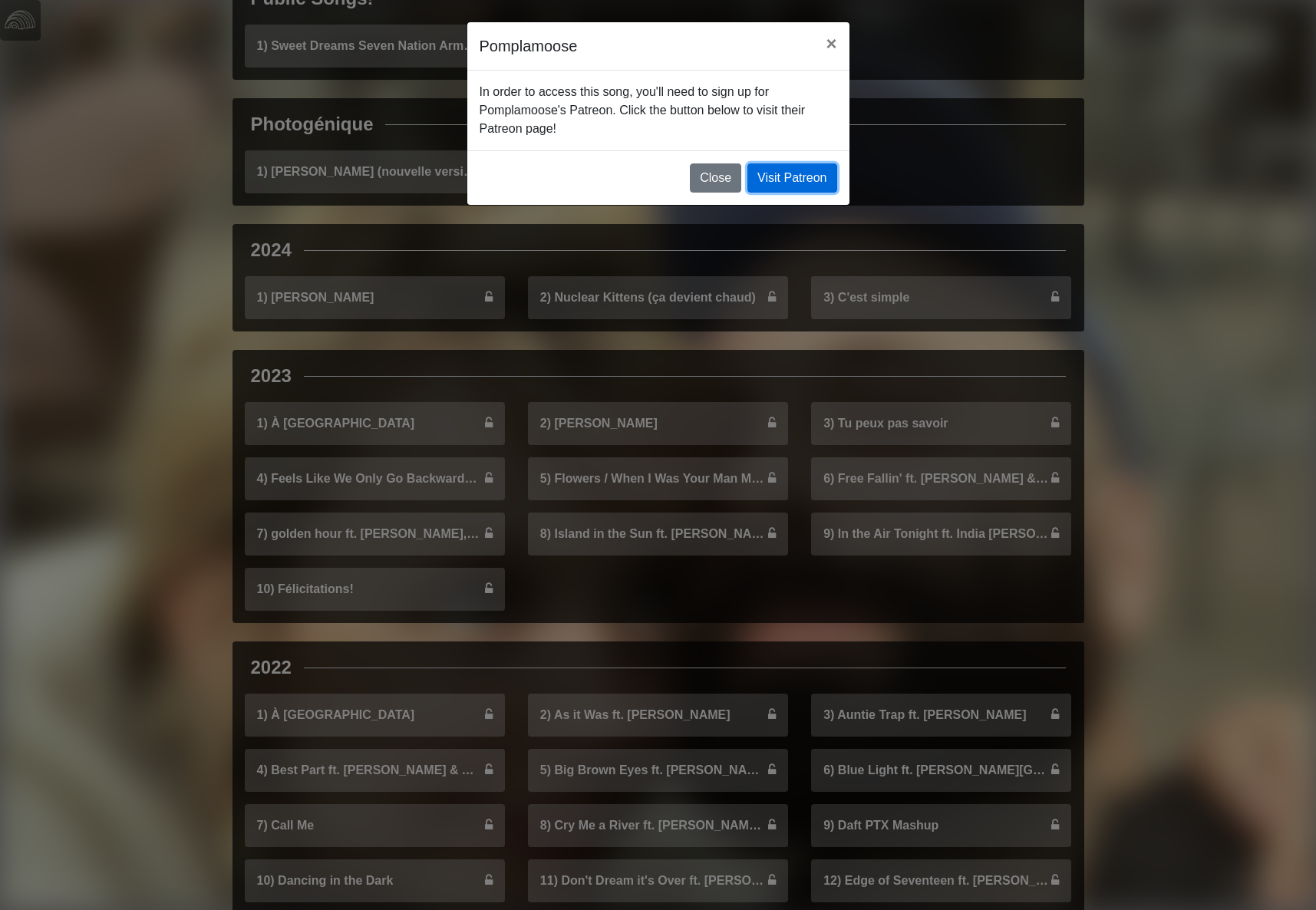
click at [786, 163] on link "Visit Patreon" at bounding box center [792, 178] width 89 height 29
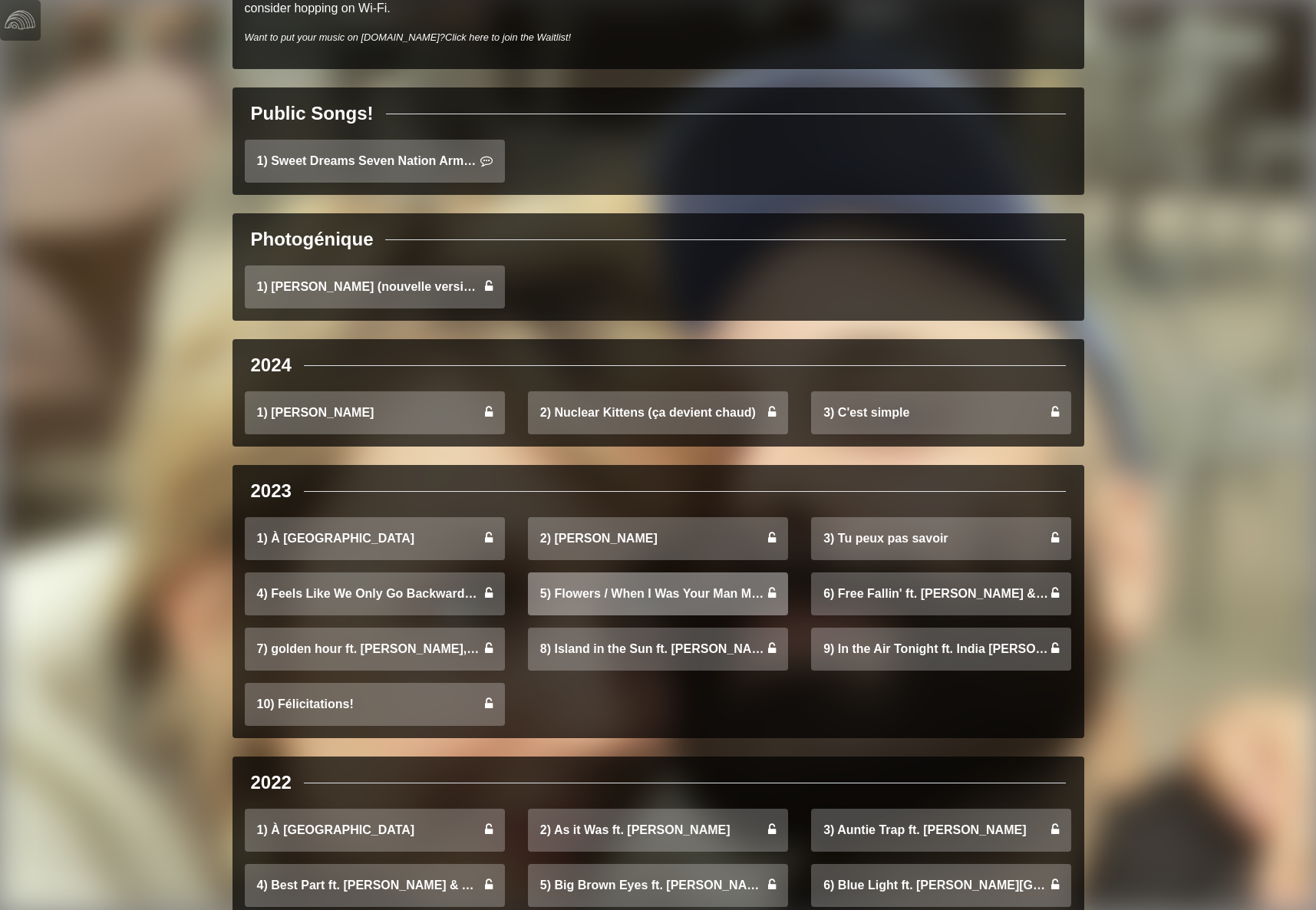
scroll to position [343, 0]
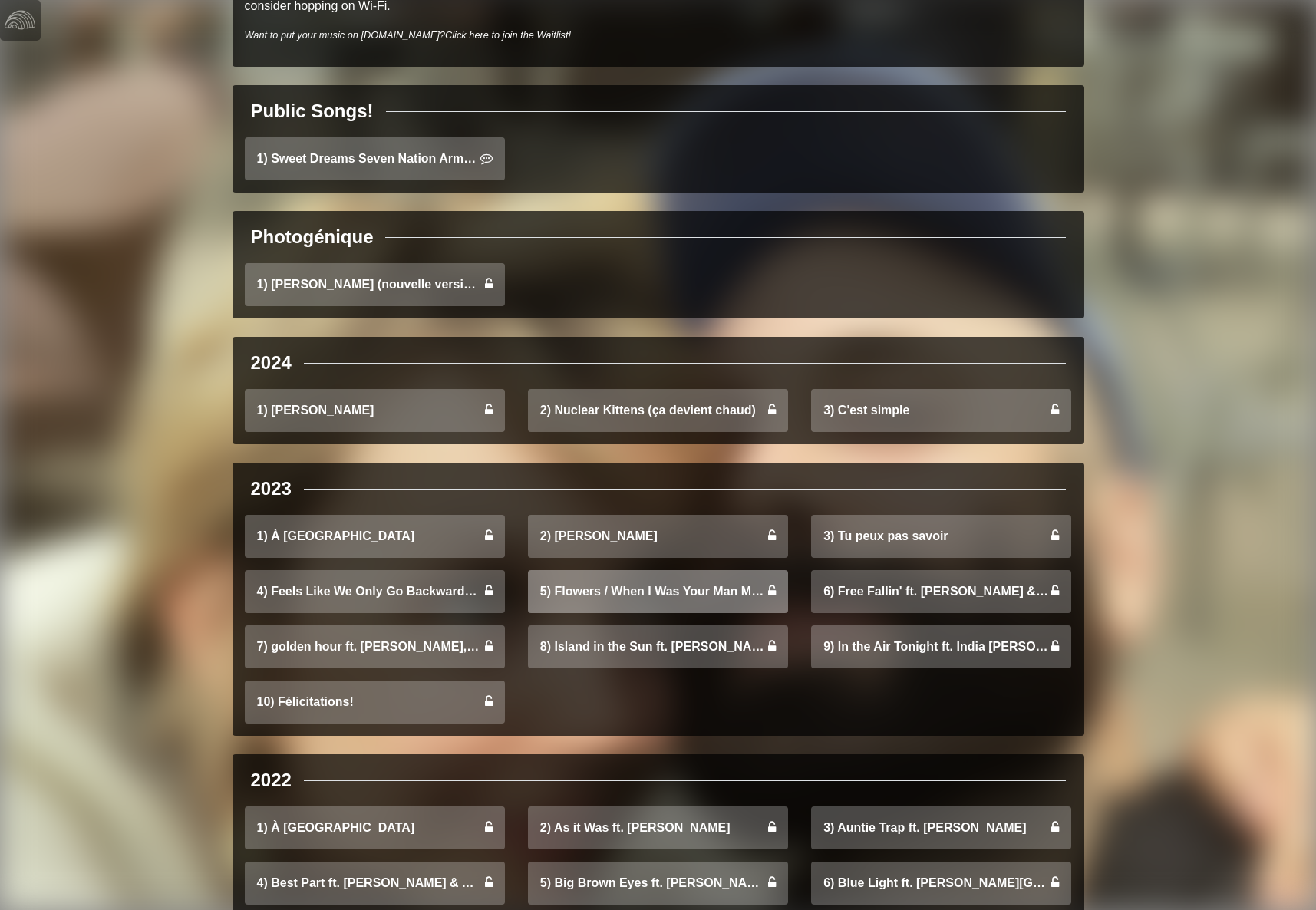
click at [662, 570] on link "5) Flowers / When I Was Your Man Mashup ft. Sara Niemietz & Moira Mack" at bounding box center [658, 591] width 260 height 43
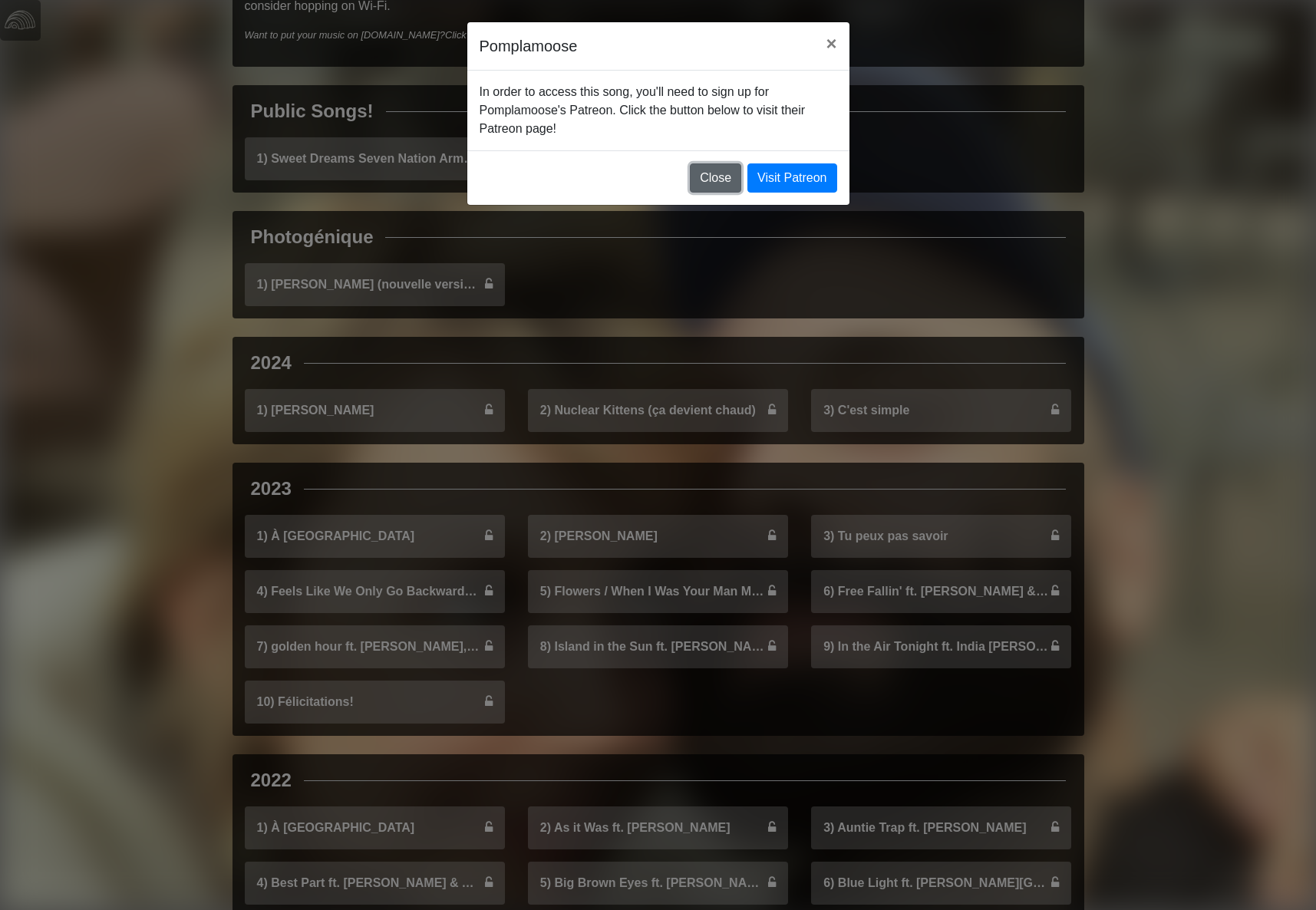
click at [724, 163] on button "Close" at bounding box center [716, 178] width 51 height 29
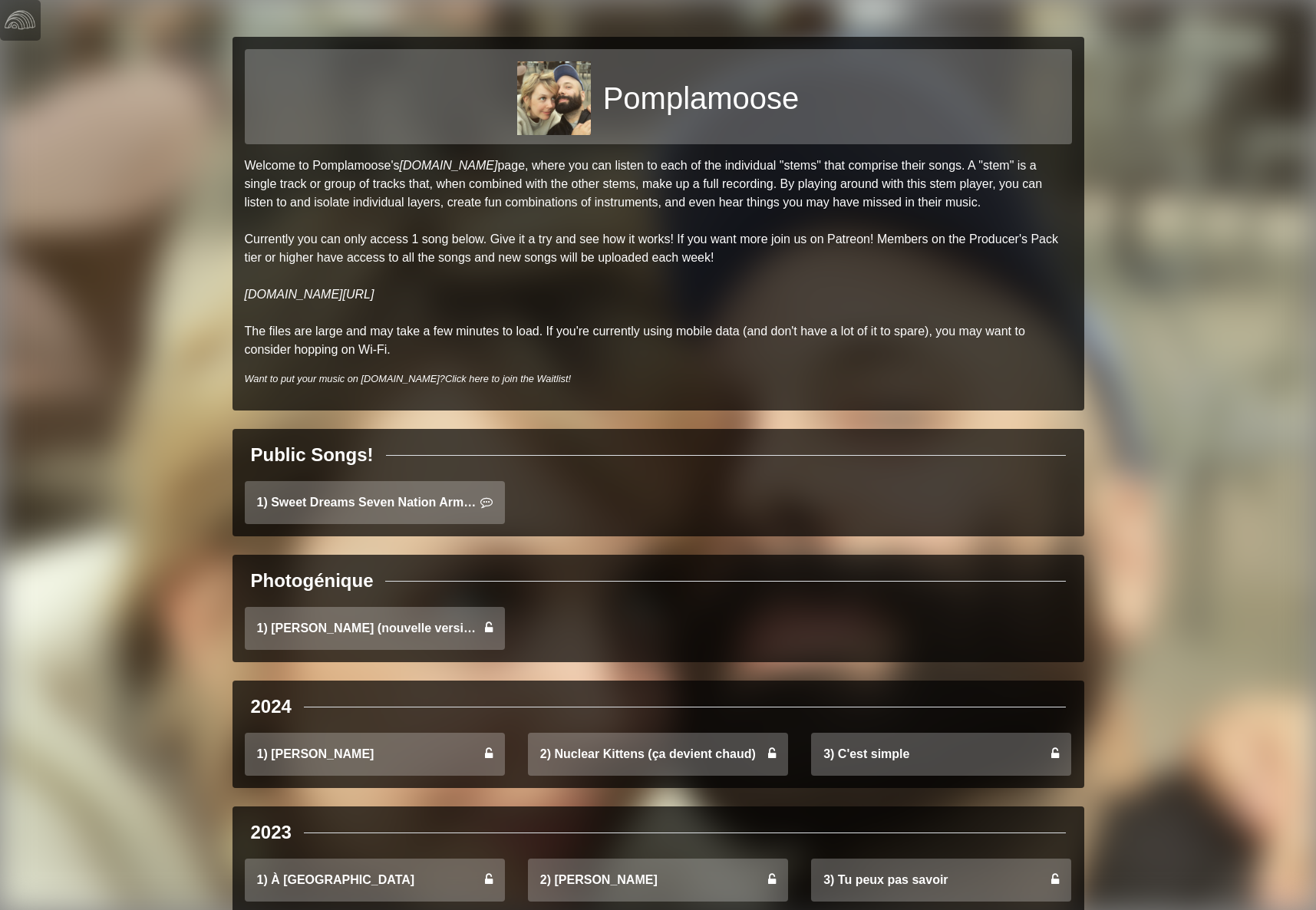
scroll to position [343, 0]
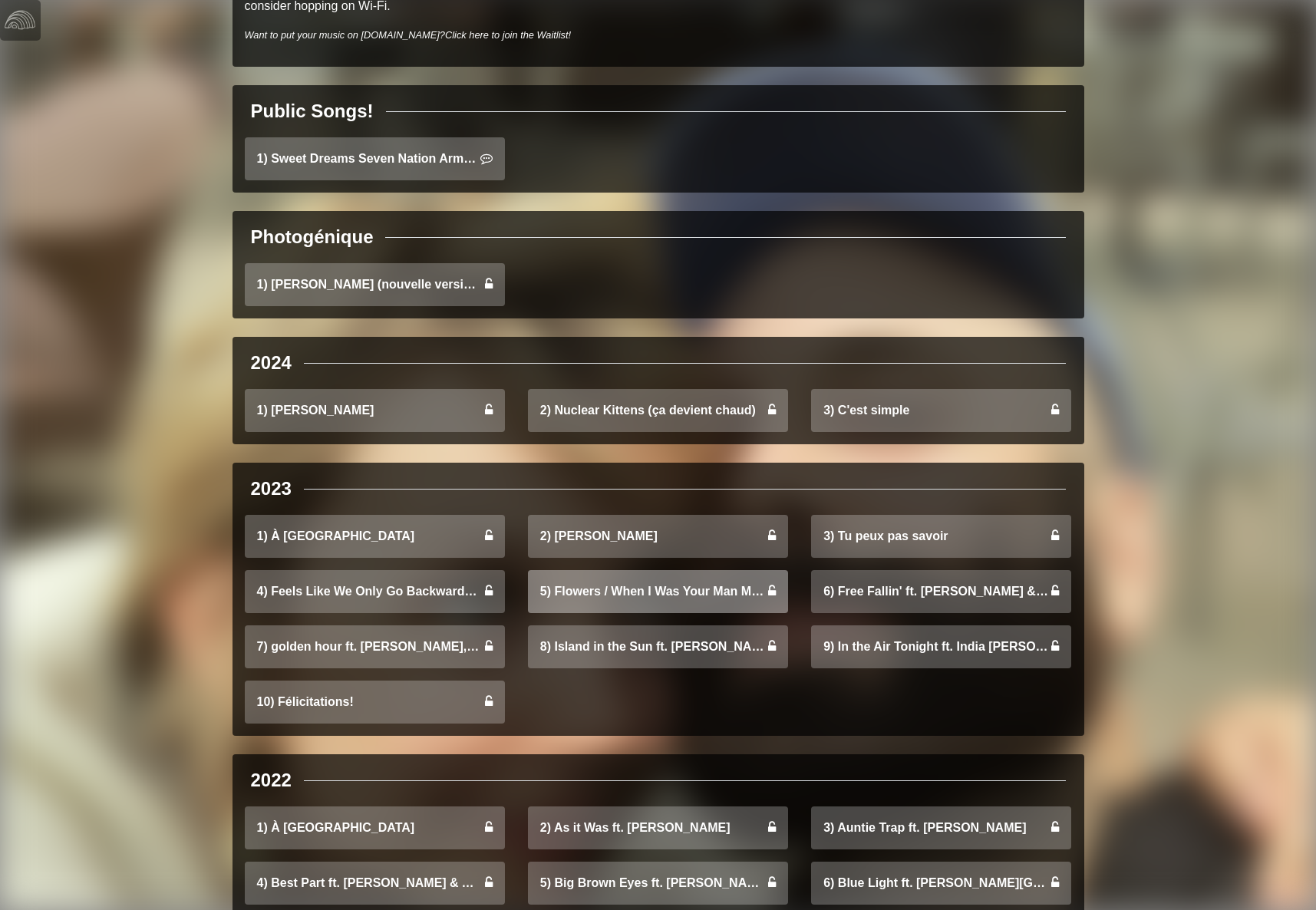
click at [578, 570] on link "5) Flowers / When I Was Your Man Mashup ft. [PERSON_NAME] & [PERSON_NAME]" at bounding box center [658, 591] width 260 height 43
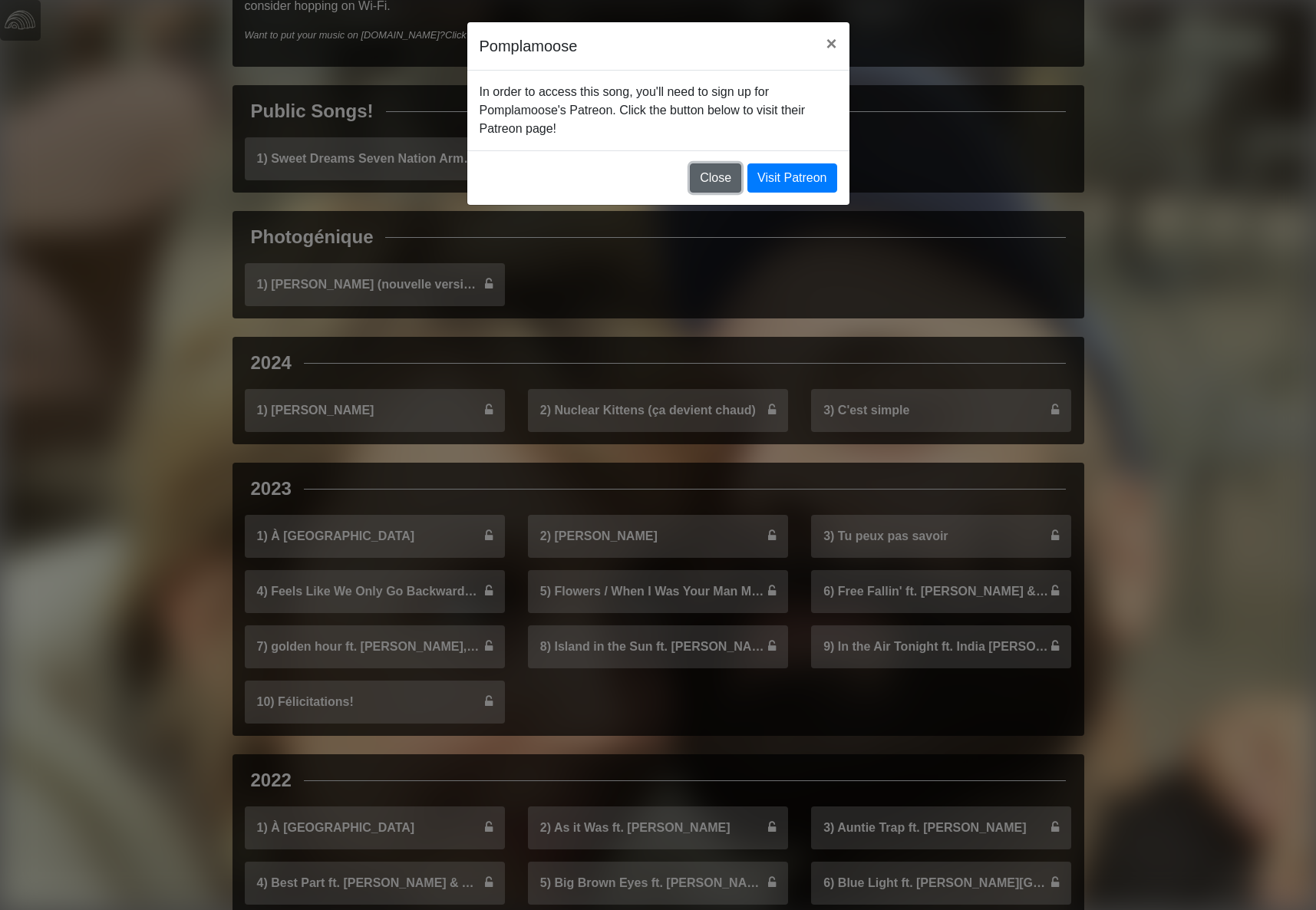
click at [727, 163] on button "Close" at bounding box center [716, 178] width 51 height 29
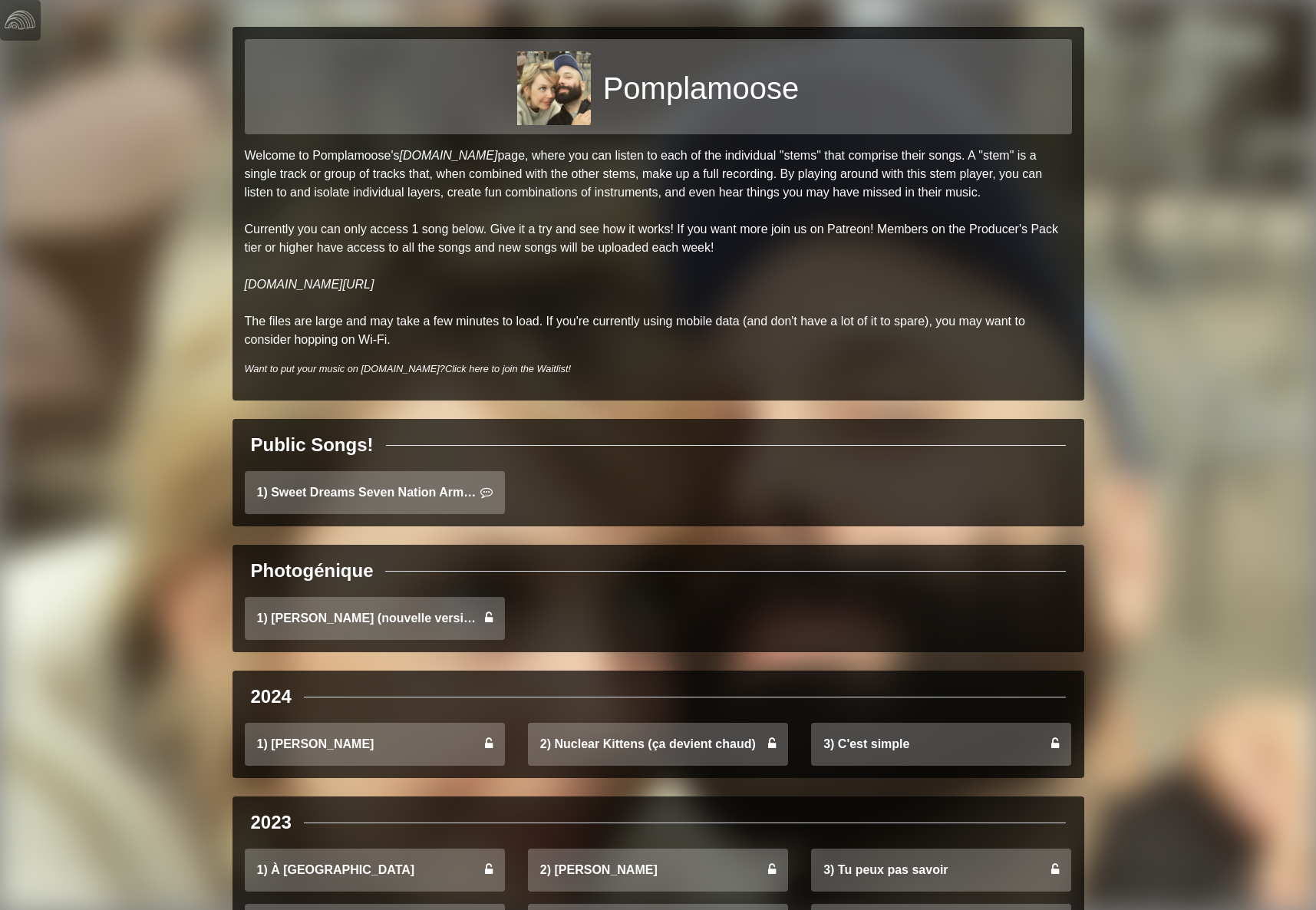
scroll to position [0, 0]
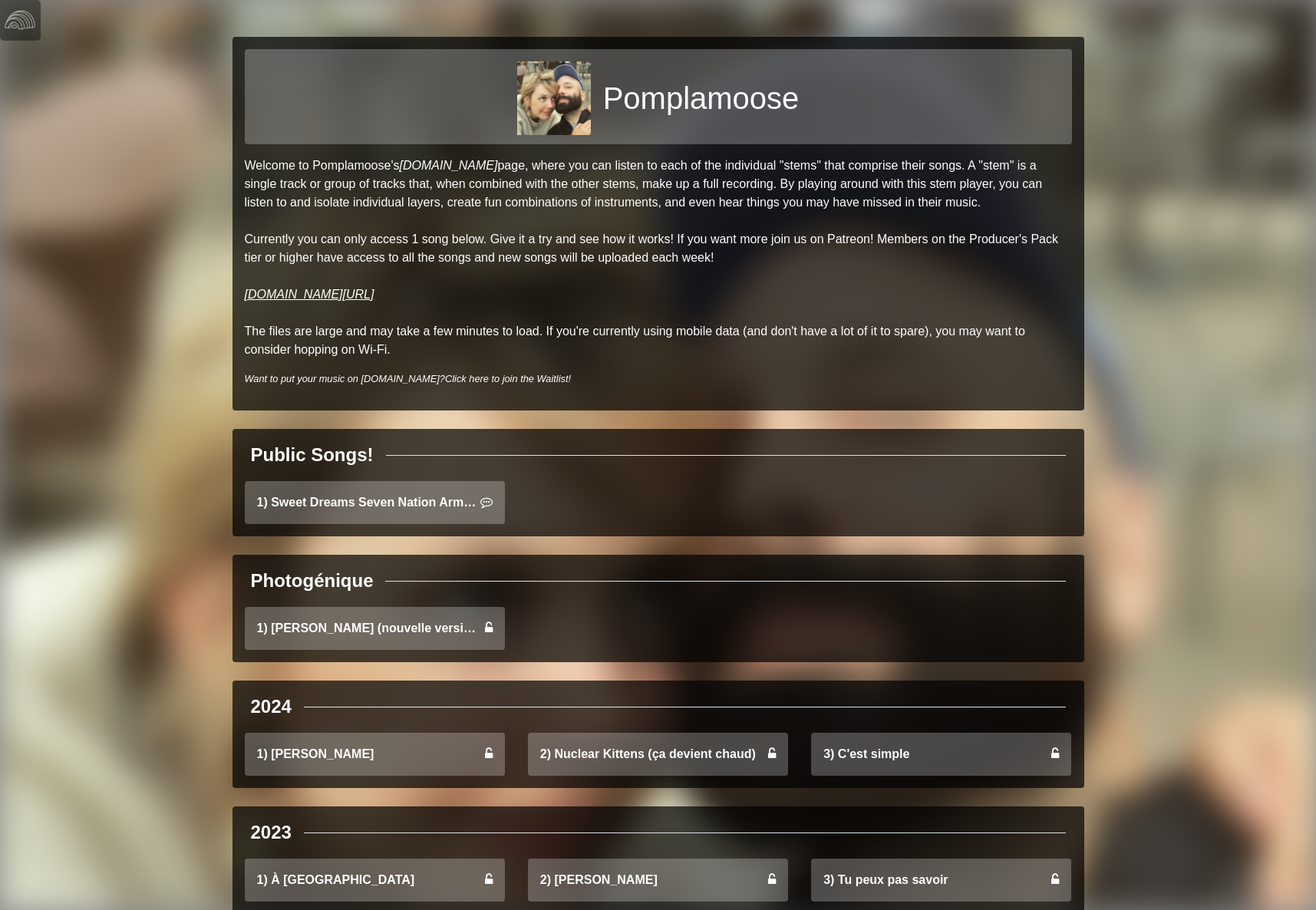
click at [283, 288] on link "[DOMAIN_NAME][URL]" at bounding box center [310, 294] width 130 height 13
click at [366, 482] on link "1) Sweet Dreams Seven Nation Army Mashup" at bounding box center [375, 503] width 260 height 43
click at [342, 288] on link "[DOMAIN_NAME][URL]" at bounding box center [310, 294] width 130 height 13
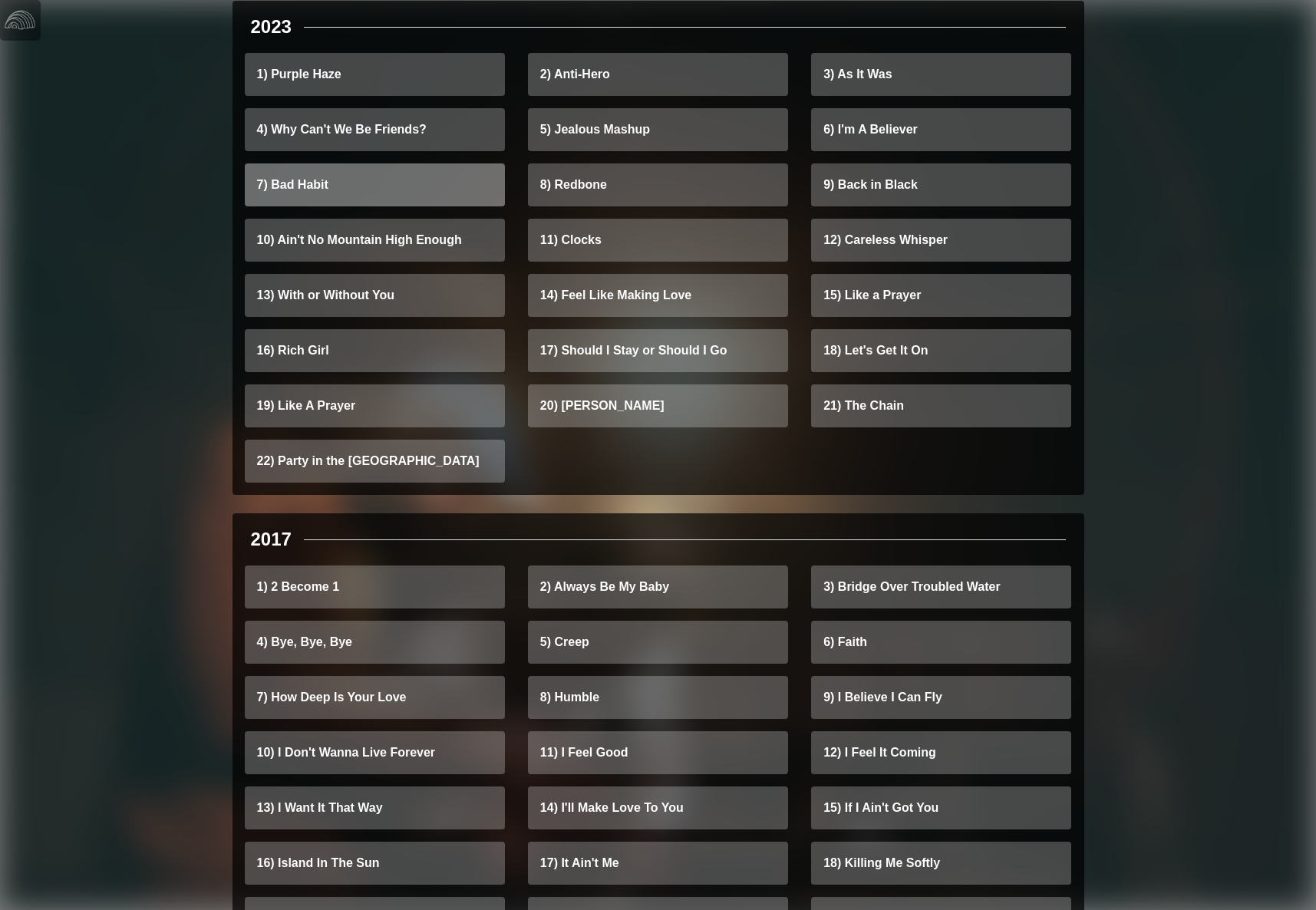
scroll to position [368, 0]
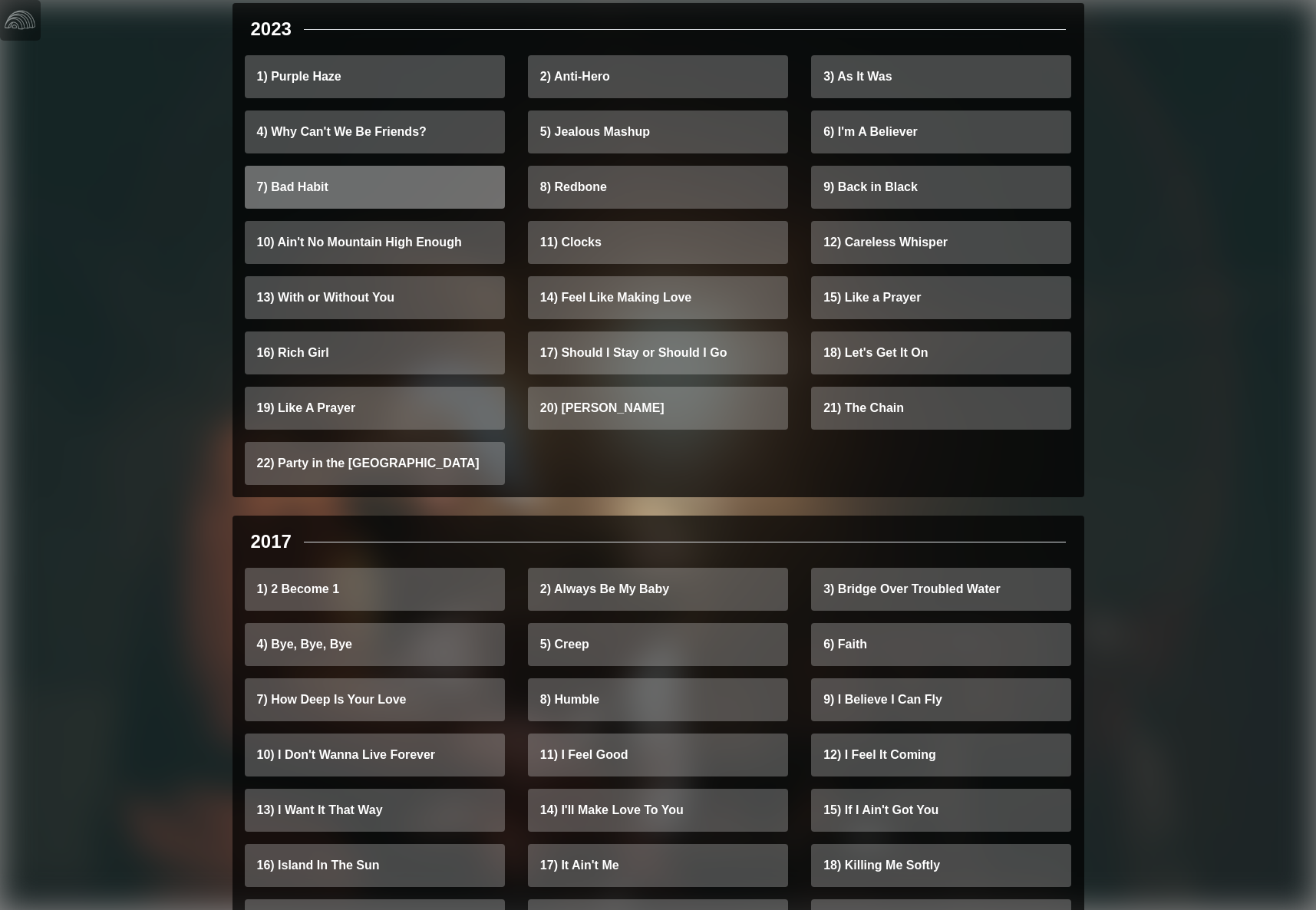
click at [306, 166] on link "7) Bad Habit" at bounding box center [375, 187] width 260 height 43
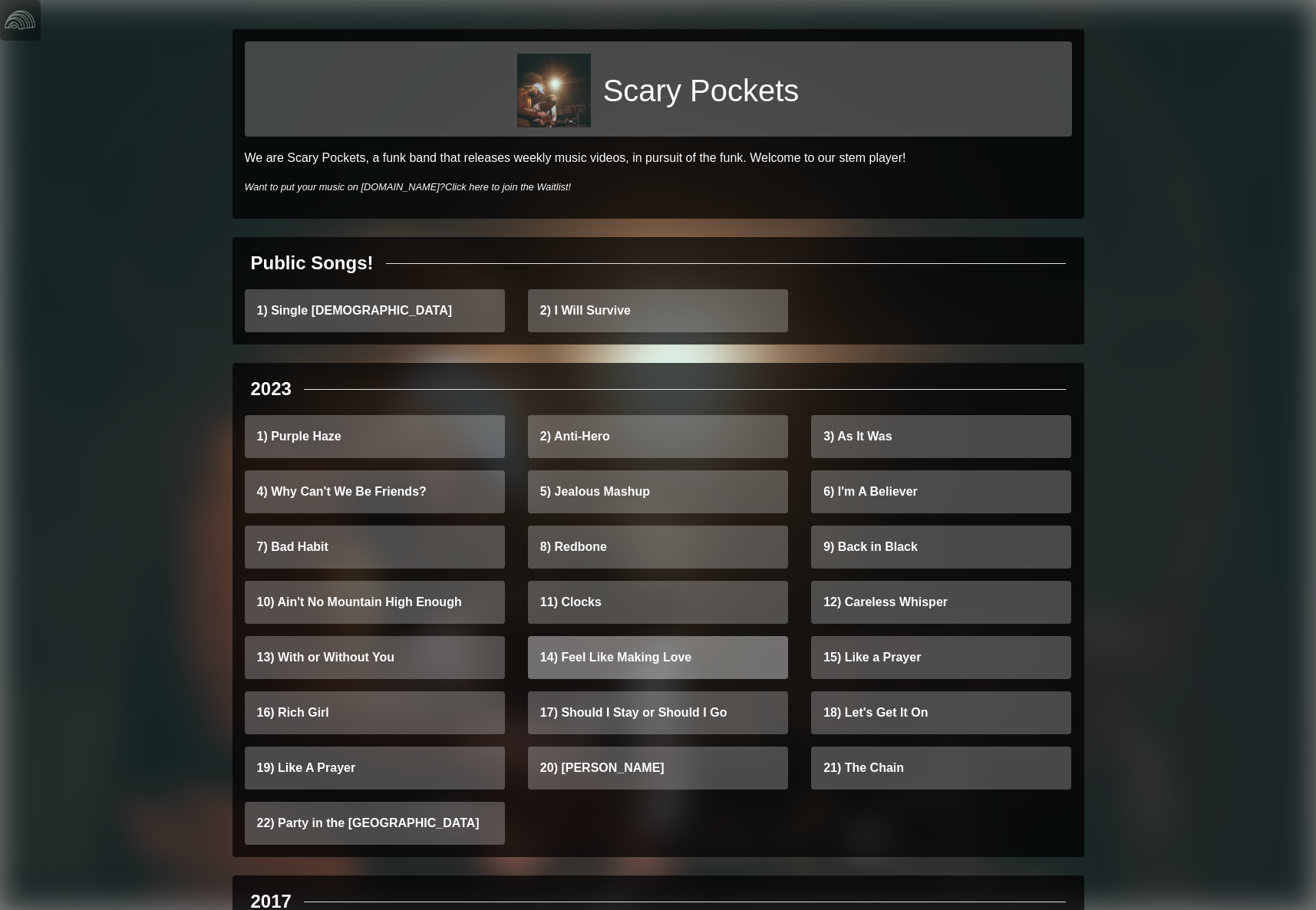
scroll to position [0, 0]
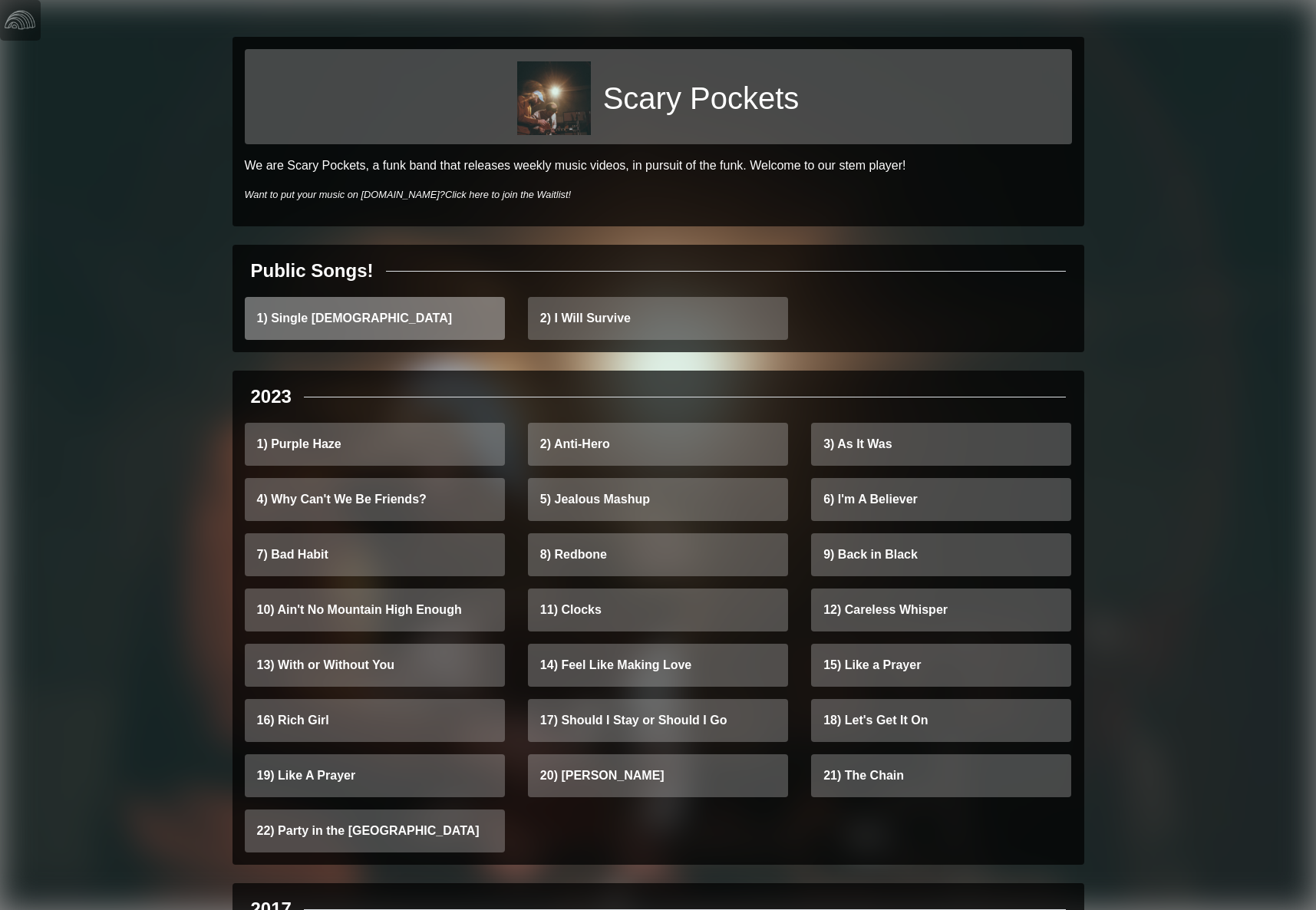
click at [316, 297] on link "1) Single [DEMOGRAPHIC_DATA]" at bounding box center [375, 318] width 260 height 43
click at [674, 96] on h1 "Scary Pockets" at bounding box center [701, 98] width 196 height 37
click at [612, 96] on div "Scary Pockets" at bounding box center [658, 96] width 828 height 95
click at [589, 97] on img at bounding box center [554, 98] width 74 height 74
drag, startPoint x: 781, startPoint y: 156, endPoint x: 838, endPoint y: 156, distance: 57.0
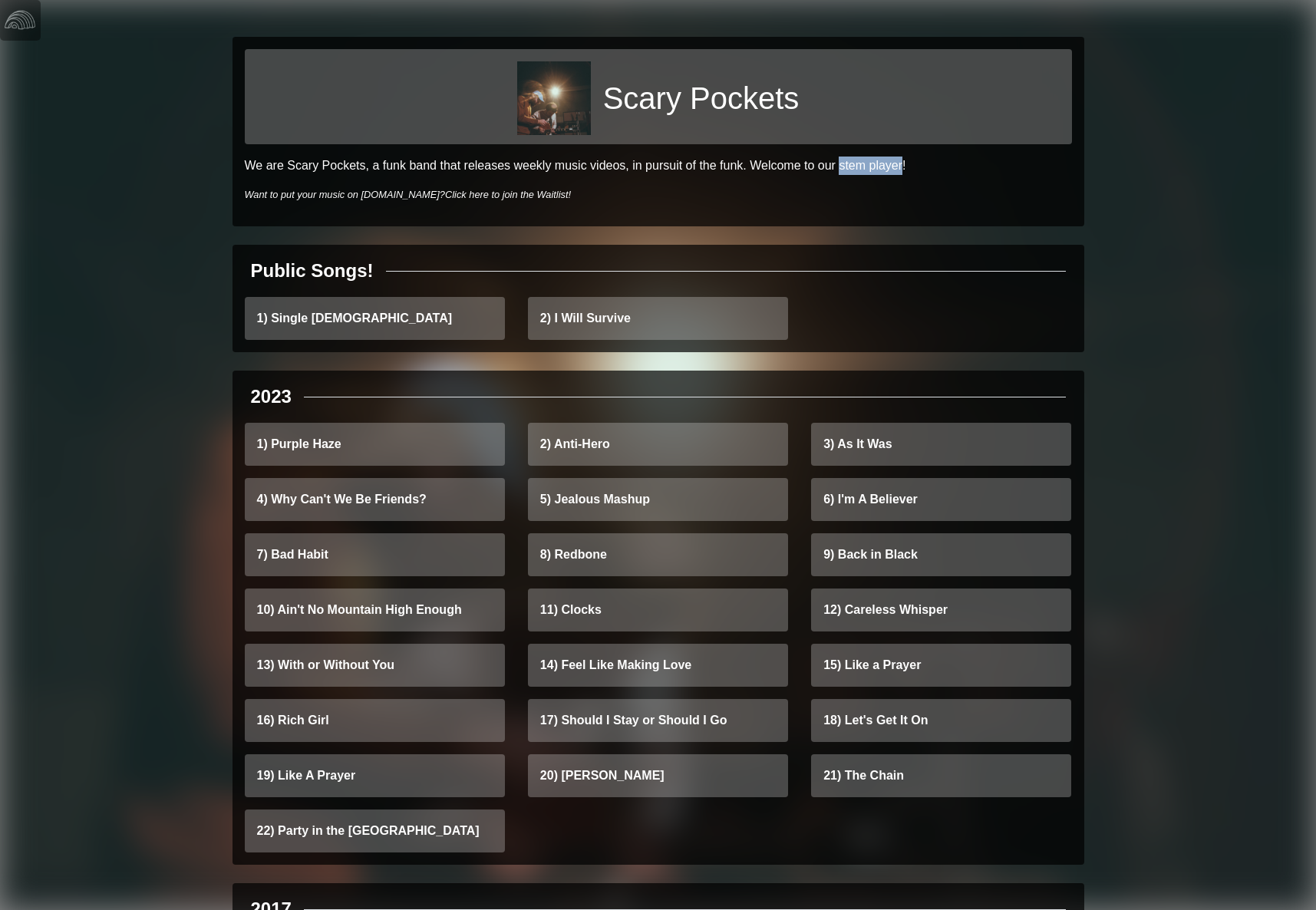
click at [838, 157] on p "We are Scary Pockets, a funk band that releases weekly music videos, in pursuit…" at bounding box center [658, 166] width 828 height 19
click at [19, 21] on img at bounding box center [19, 19] width 30 height 30
